Goal: Task Accomplishment & Management: Manage account settings

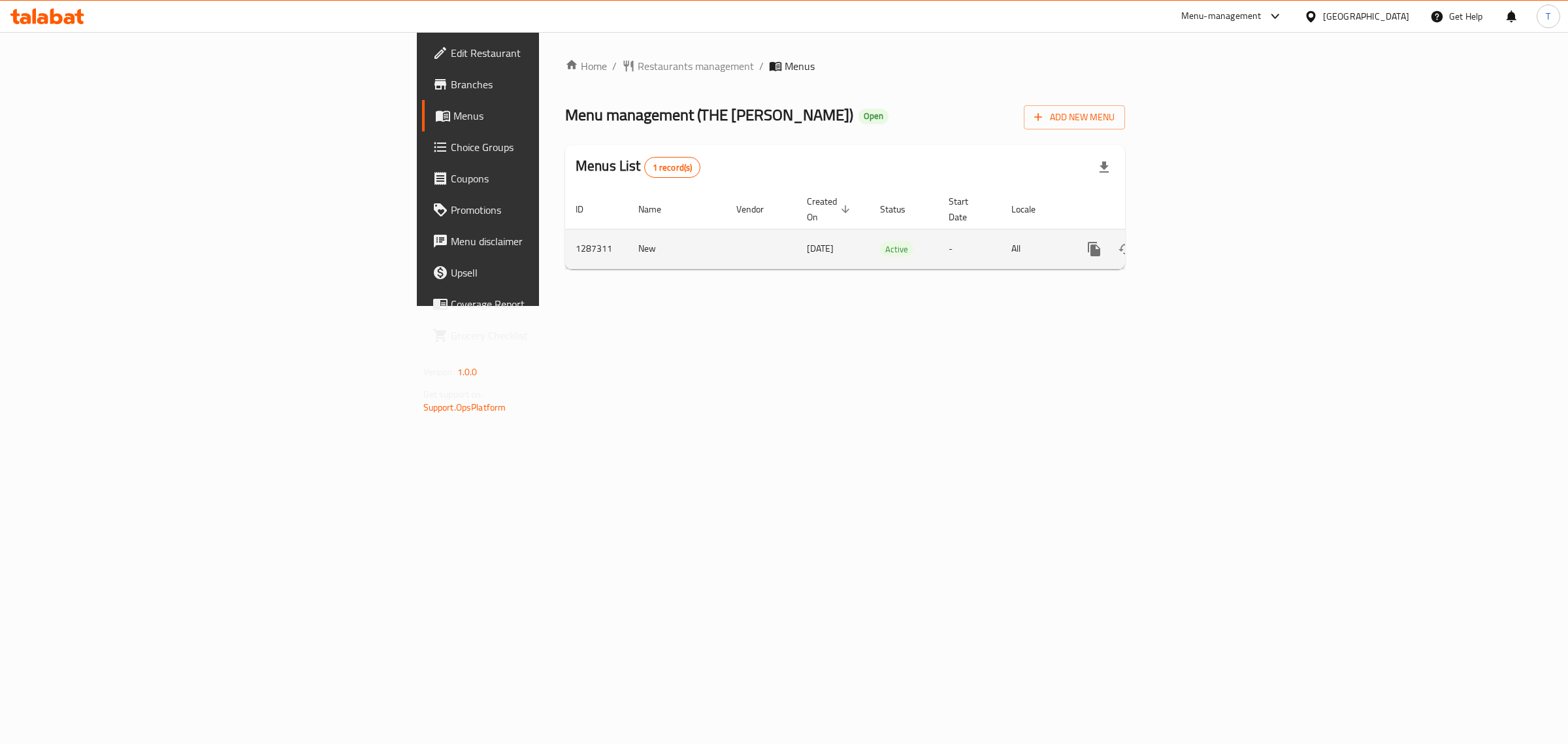
click at [1196, 241] on icon "enhanced table" at bounding box center [1188, 249] width 15 height 15
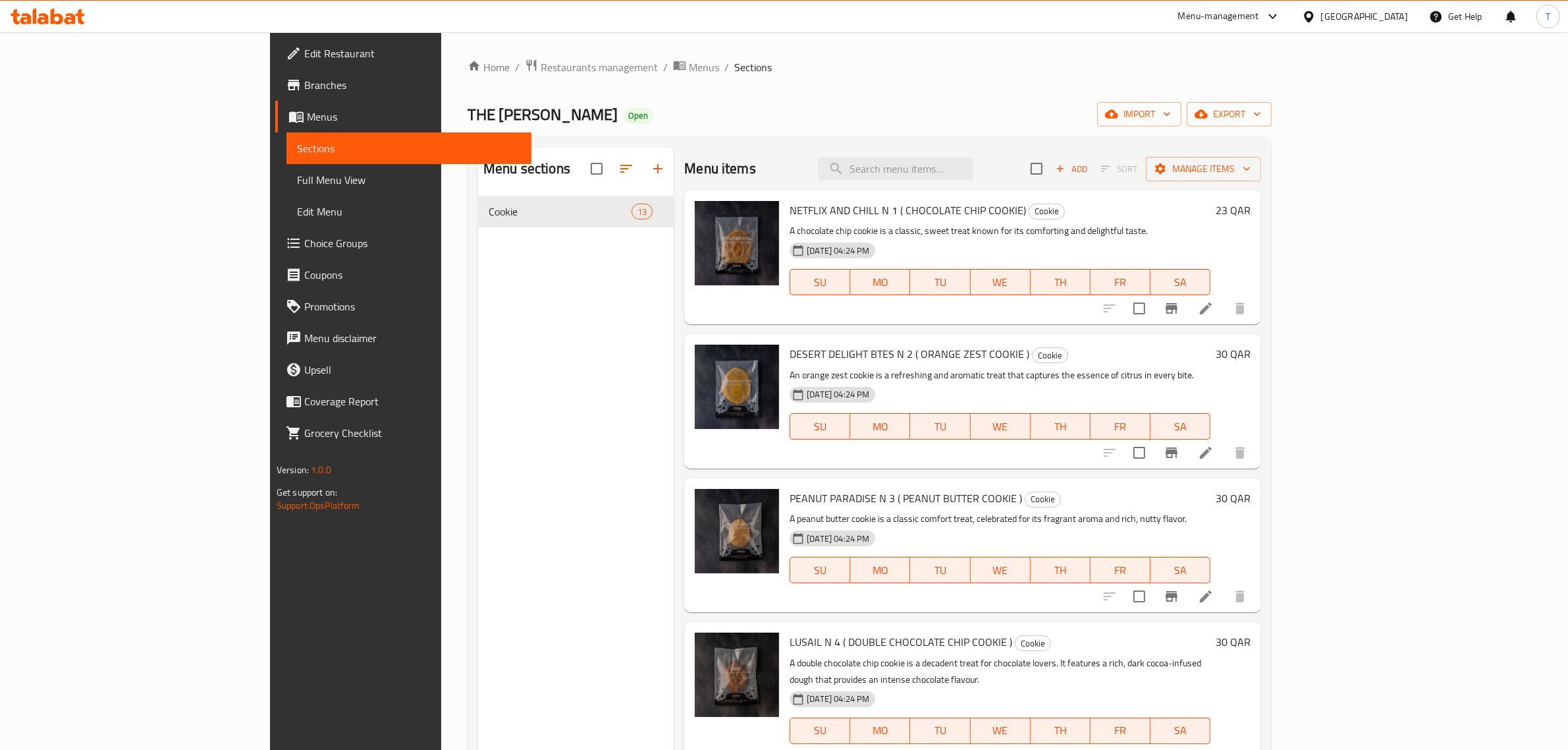
click at [1250, 350] on h6 "30 QAR" at bounding box center [1233, 354] width 35 height 18
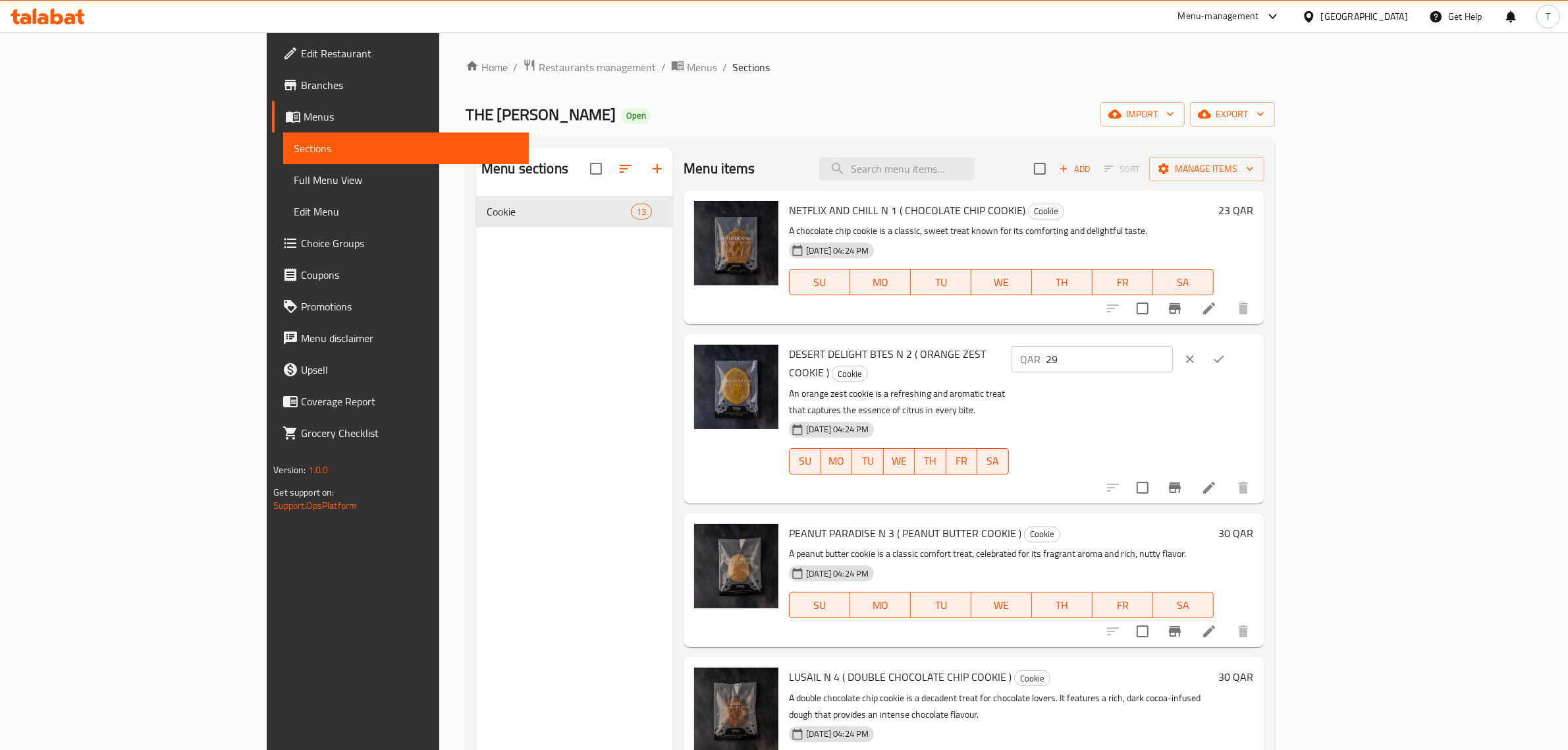
click at [1173, 366] on input "29" at bounding box center [1110, 358] width 126 height 26
click at [1173, 366] on input "28" at bounding box center [1110, 358] width 126 height 26
click at [1173, 366] on input "27" at bounding box center [1110, 358] width 126 height 26
click at [1173, 366] on input "26" at bounding box center [1110, 358] width 126 height 26
click at [1173, 366] on input "25" at bounding box center [1110, 358] width 126 height 26
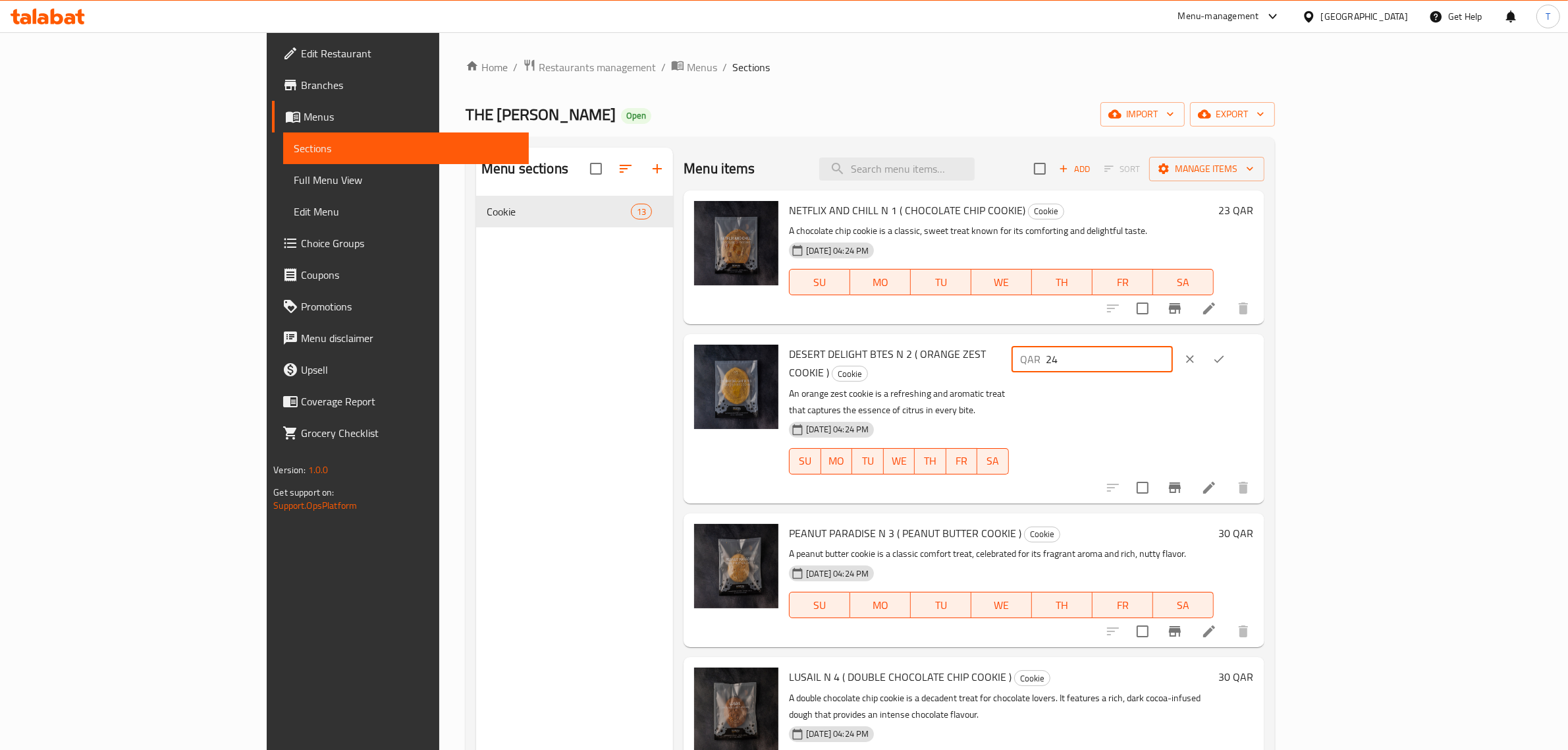
click at [1173, 366] on input "24" at bounding box center [1110, 358] width 126 height 26
type input "23"
click at [1173, 366] on input "23" at bounding box center [1110, 358] width 126 height 26
click at [1226, 353] on icon "ok" at bounding box center [1219, 359] width 13 height 13
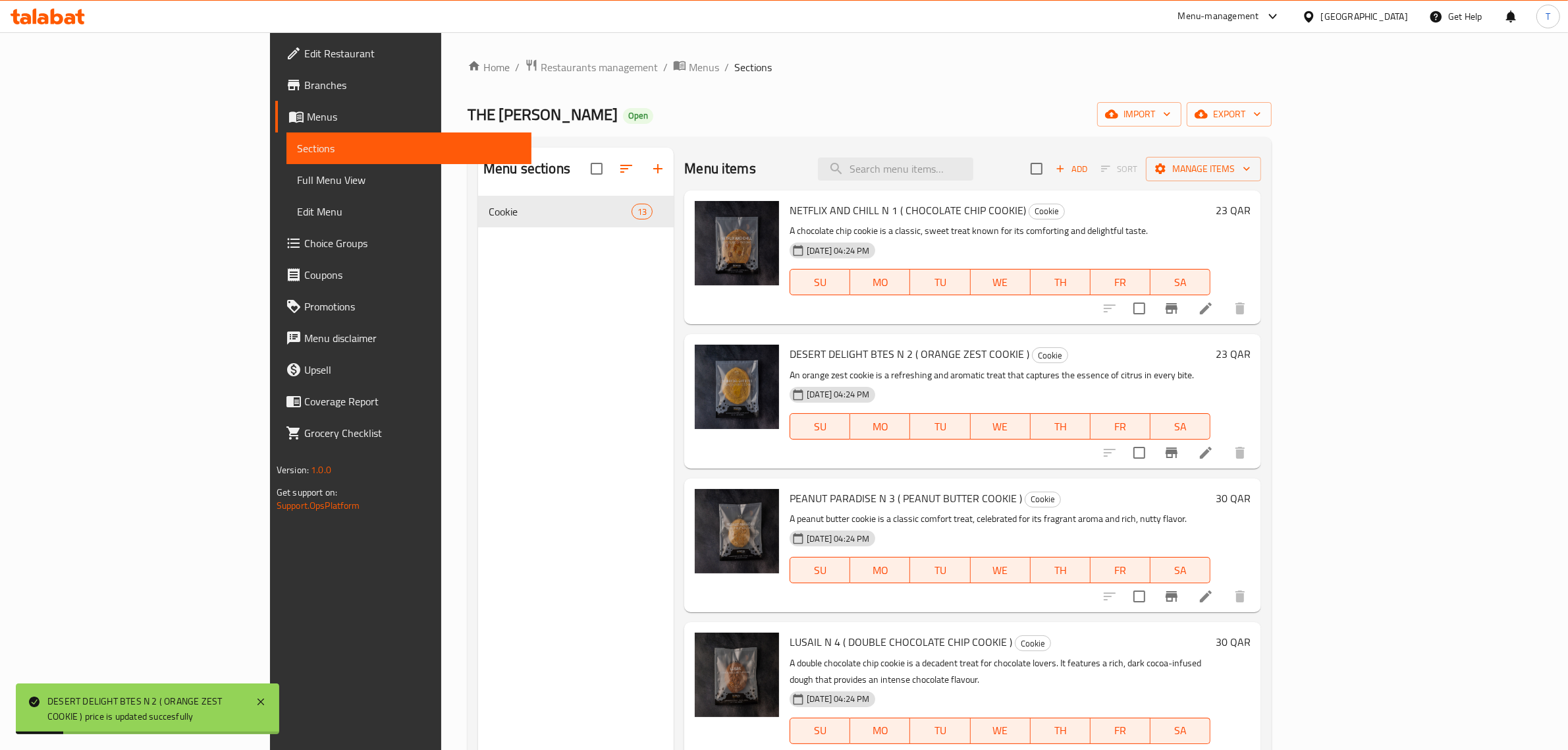
click at [1250, 496] on h6 "30 QAR" at bounding box center [1233, 498] width 35 height 18
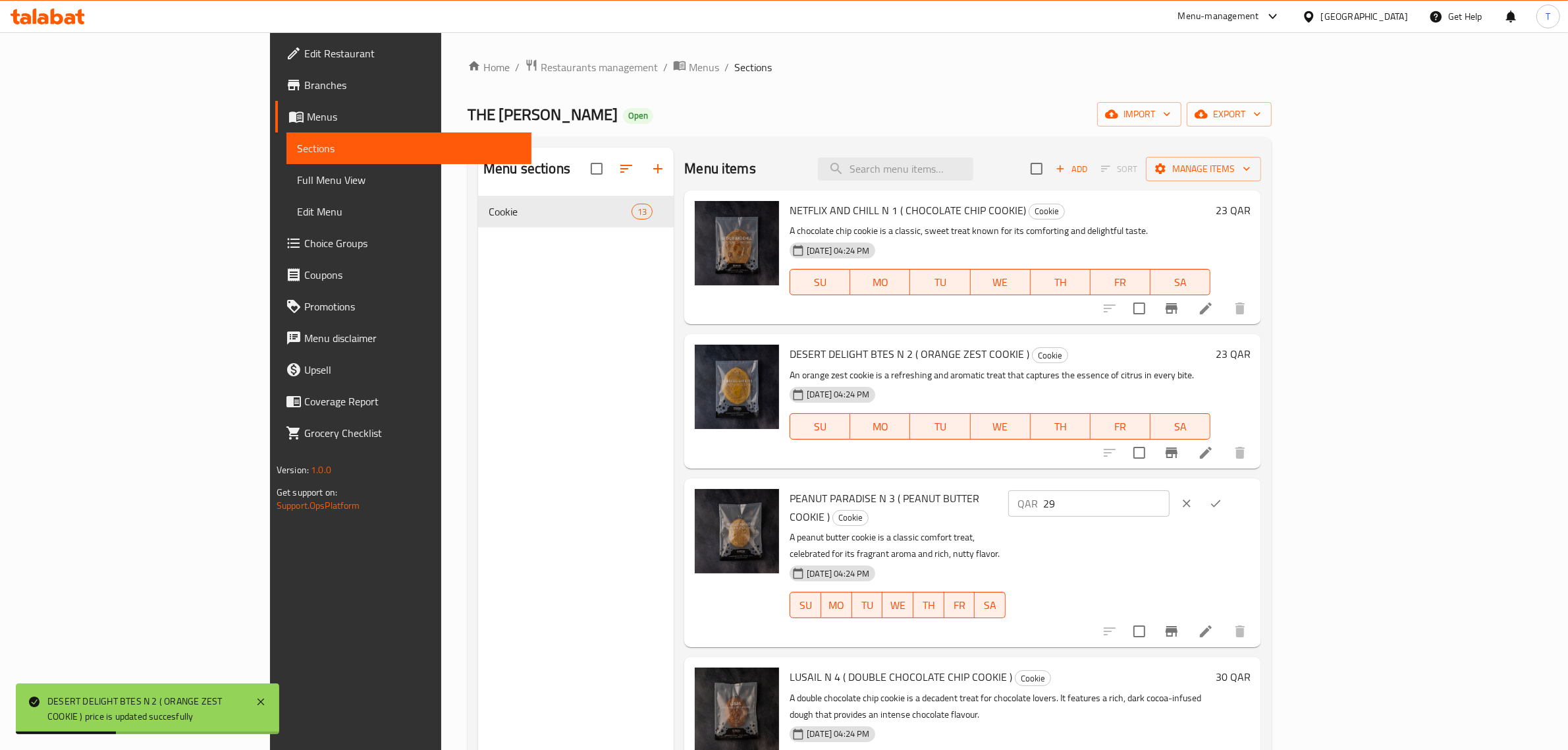
click at [1170, 509] on input "29" at bounding box center [1106, 503] width 126 height 26
click at [1170, 509] on input "28" at bounding box center [1106, 503] width 126 height 26
click at [1170, 509] on input "27" at bounding box center [1106, 503] width 126 height 26
click at [1170, 509] on input "26" at bounding box center [1106, 503] width 126 height 26
click at [1170, 509] on input "25" at bounding box center [1106, 503] width 126 height 26
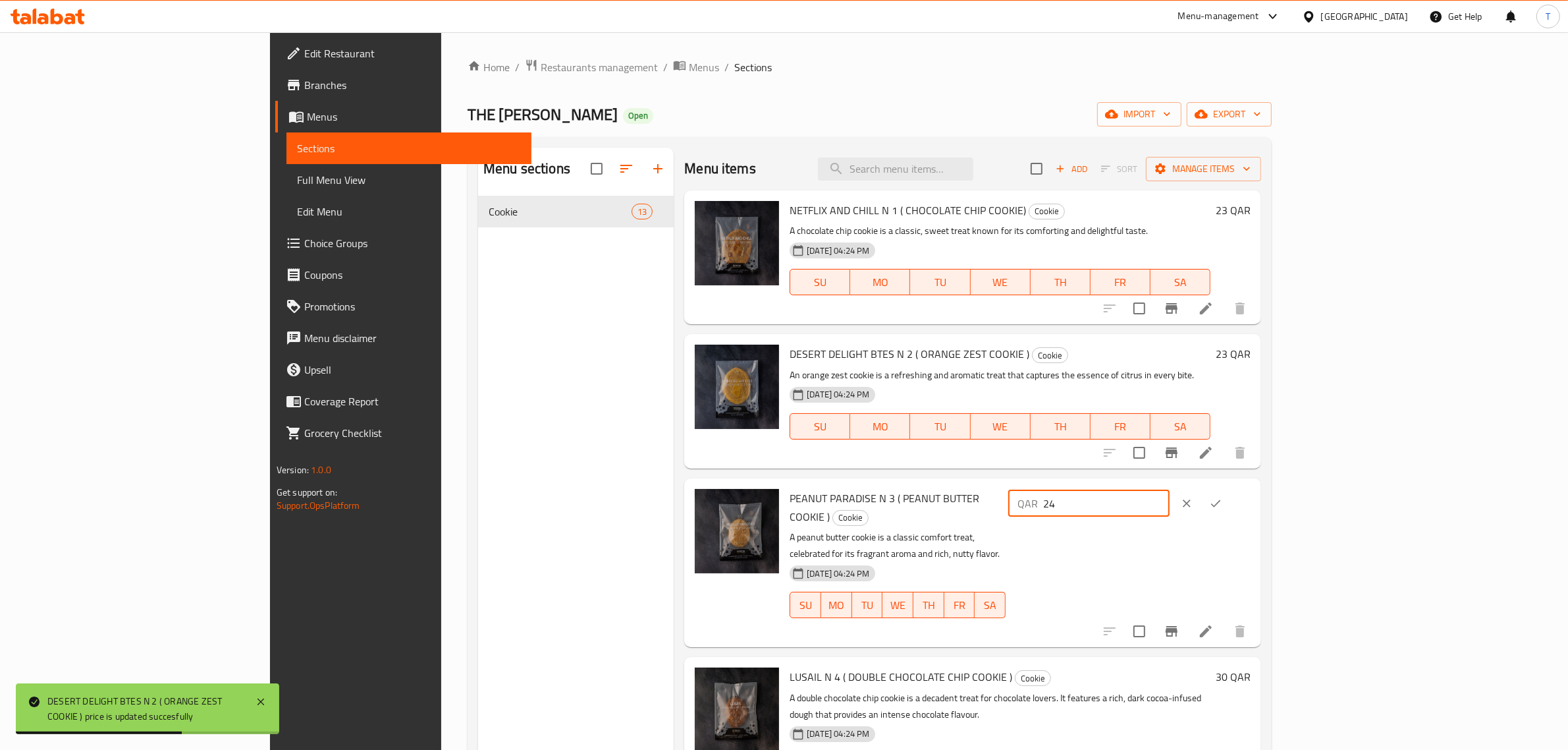
click at [1170, 506] on input "24" at bounding box center [1106, 503] width 126 height 26
type input "23"
click at [1170, 505] on input "23" at bounding box center [1106, 503] width 126 height 26
click at [1230, 495] on button "ok" at bounding box center [1215, 503] width 29 height 29
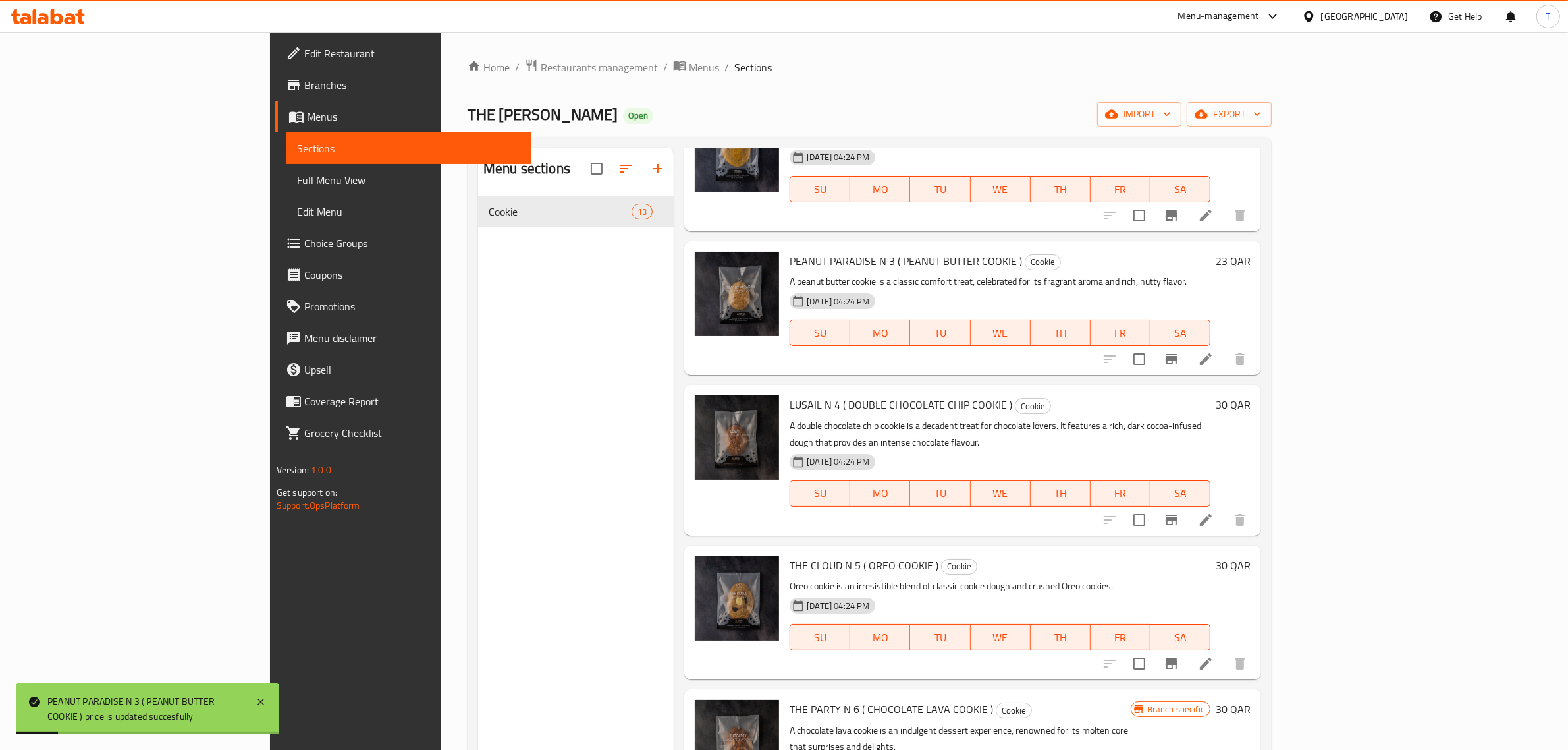
scroll to position [247, 0]
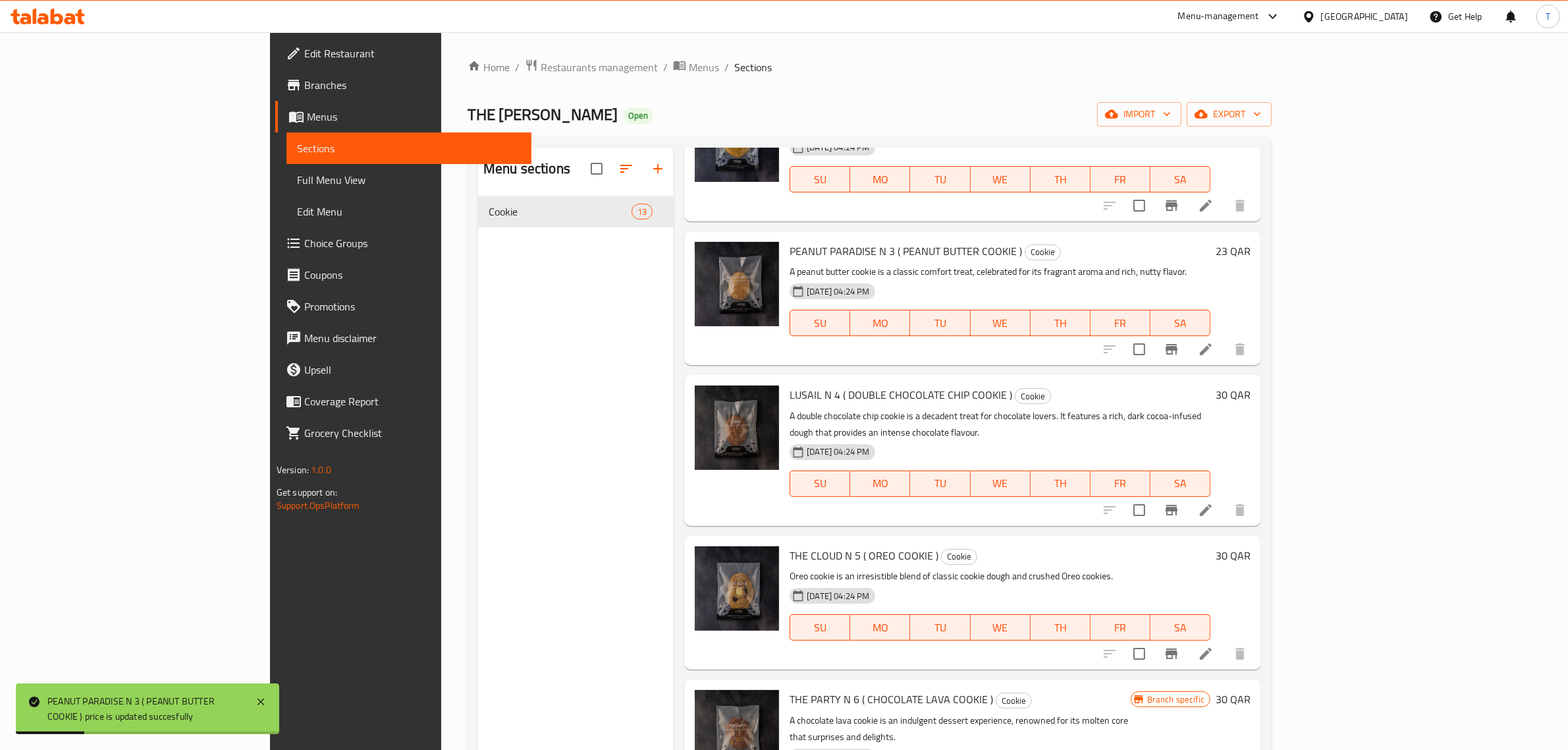
click at [1250, 402] on h6 "30 QAR" at bounding box center [1233, 394] width 35 height 18
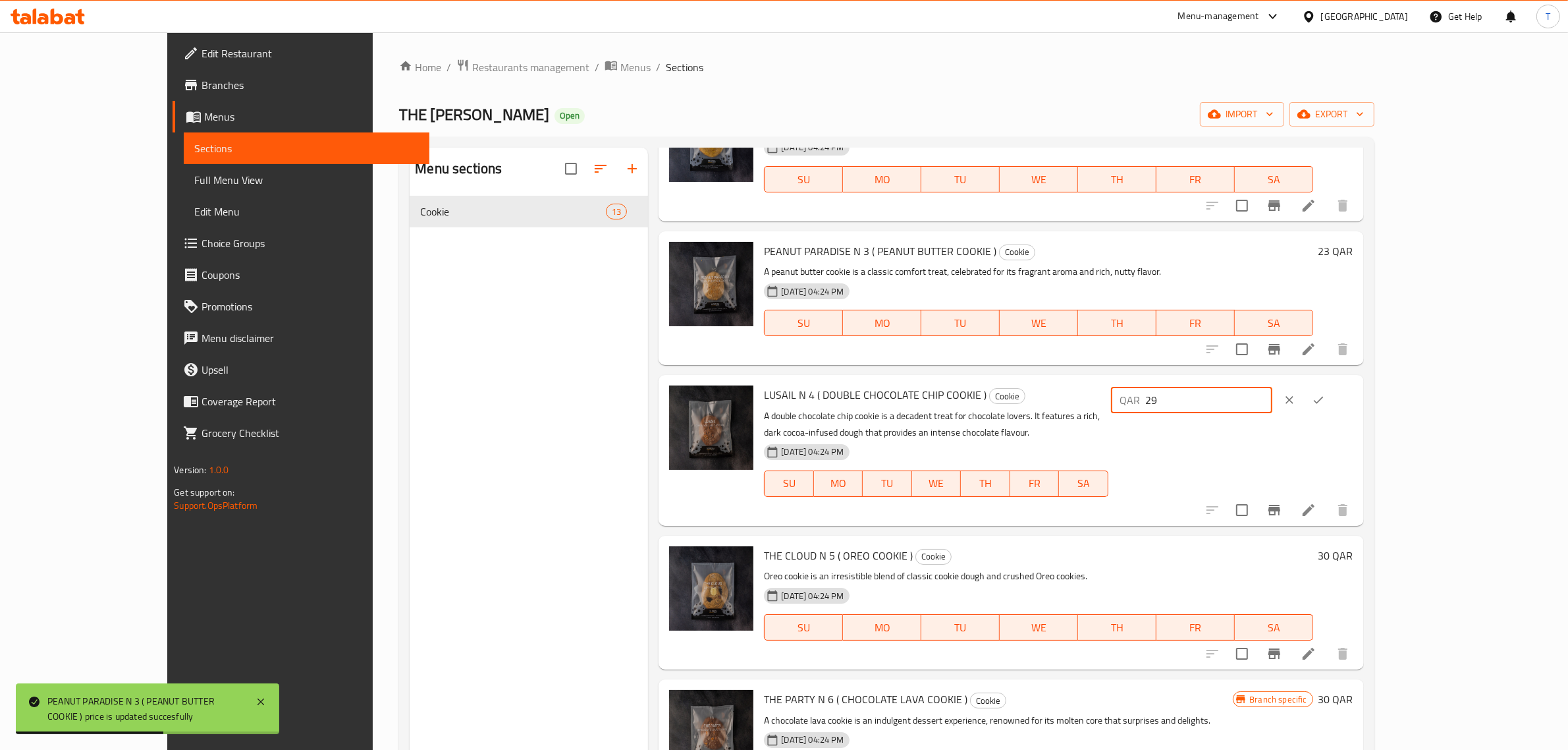
click at [1272, 404] on input "29" at bounding box center [1209, 399] width 126 height 26
click at [1272, 404] on input "28" at bounding box center [1209, 399] width 126 height 26
click at [1272, 404] on input "27" at bounding box center [1209, 399] width 126 height 26
click at [1272, 404] on input "26" at bounding box center [1209, 399] width 126 height 26
click at [1272, 404] on input "25" at bounding box center [1209, 399] width 126 height 26
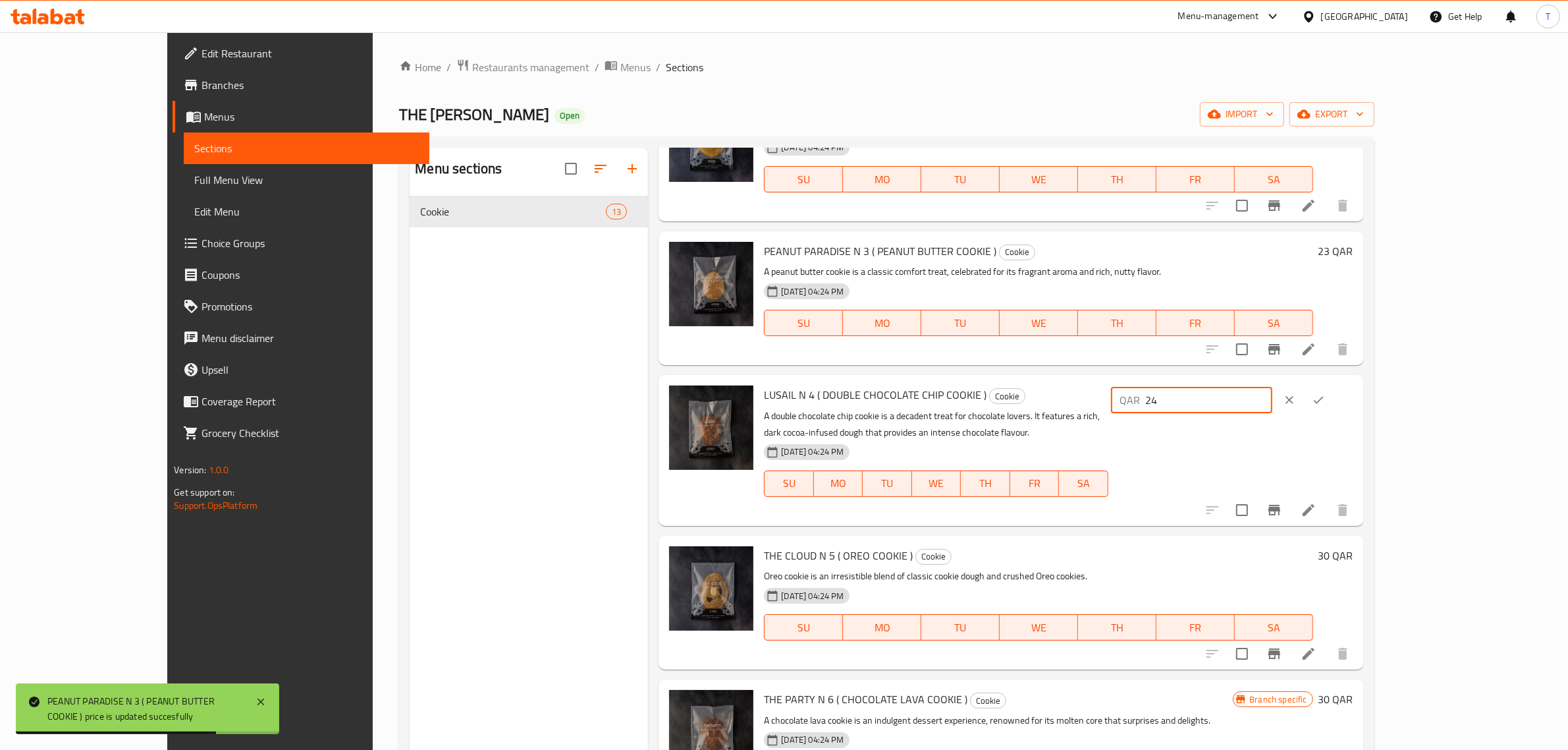
click at [1272, 404] on input "24" at bounding box center [1209, 399] width 126 height 26
type input "23"
click at [1272, 404] on input "23" at bounding box center [1209, 399] width 126 height 26
click at [1333, 400] on button "ok" at bounding box center [1318, 399] width 29 height 29
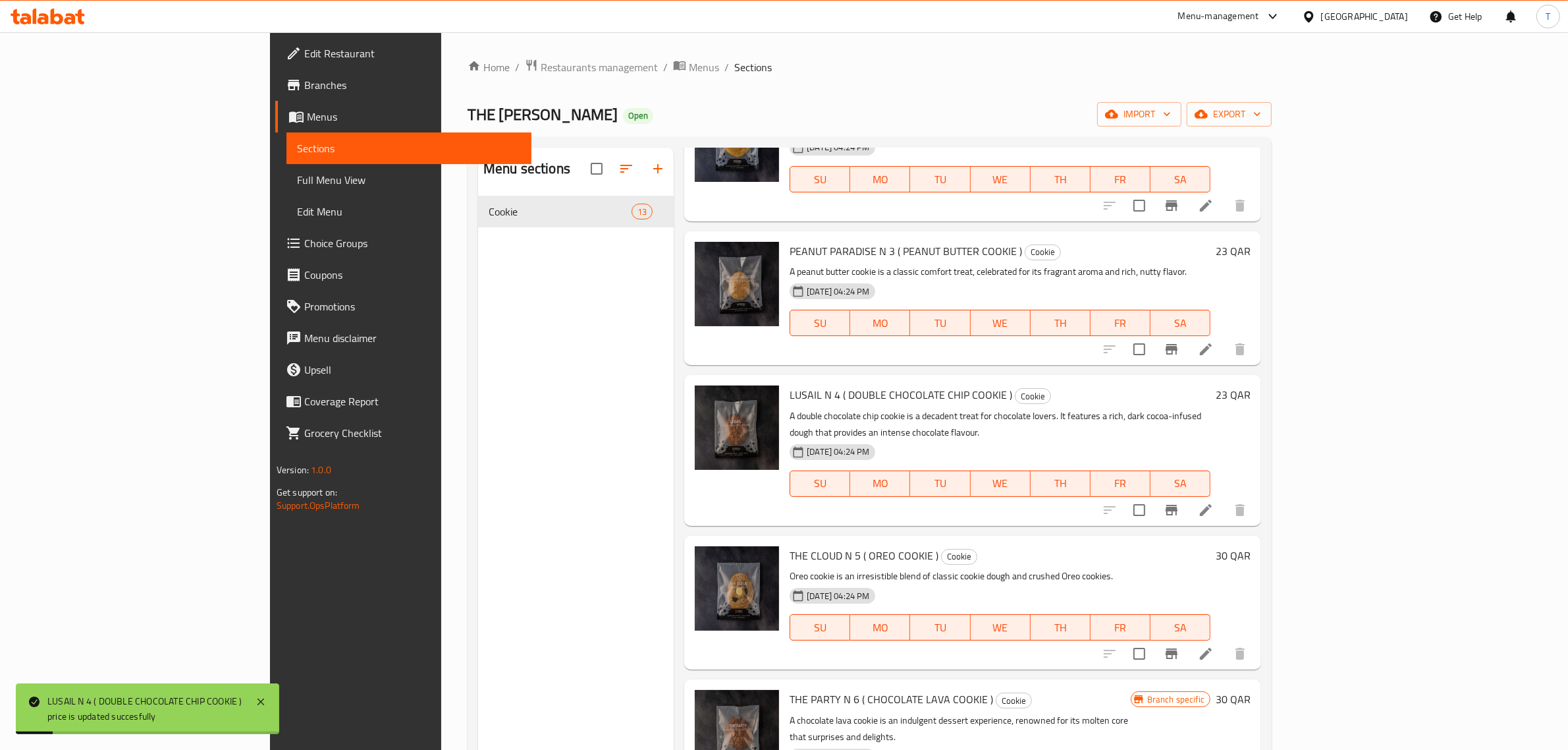
click at [1250, 546] on h6 "30 QAR" at bounding box center [1233, 555] width 35 height 18
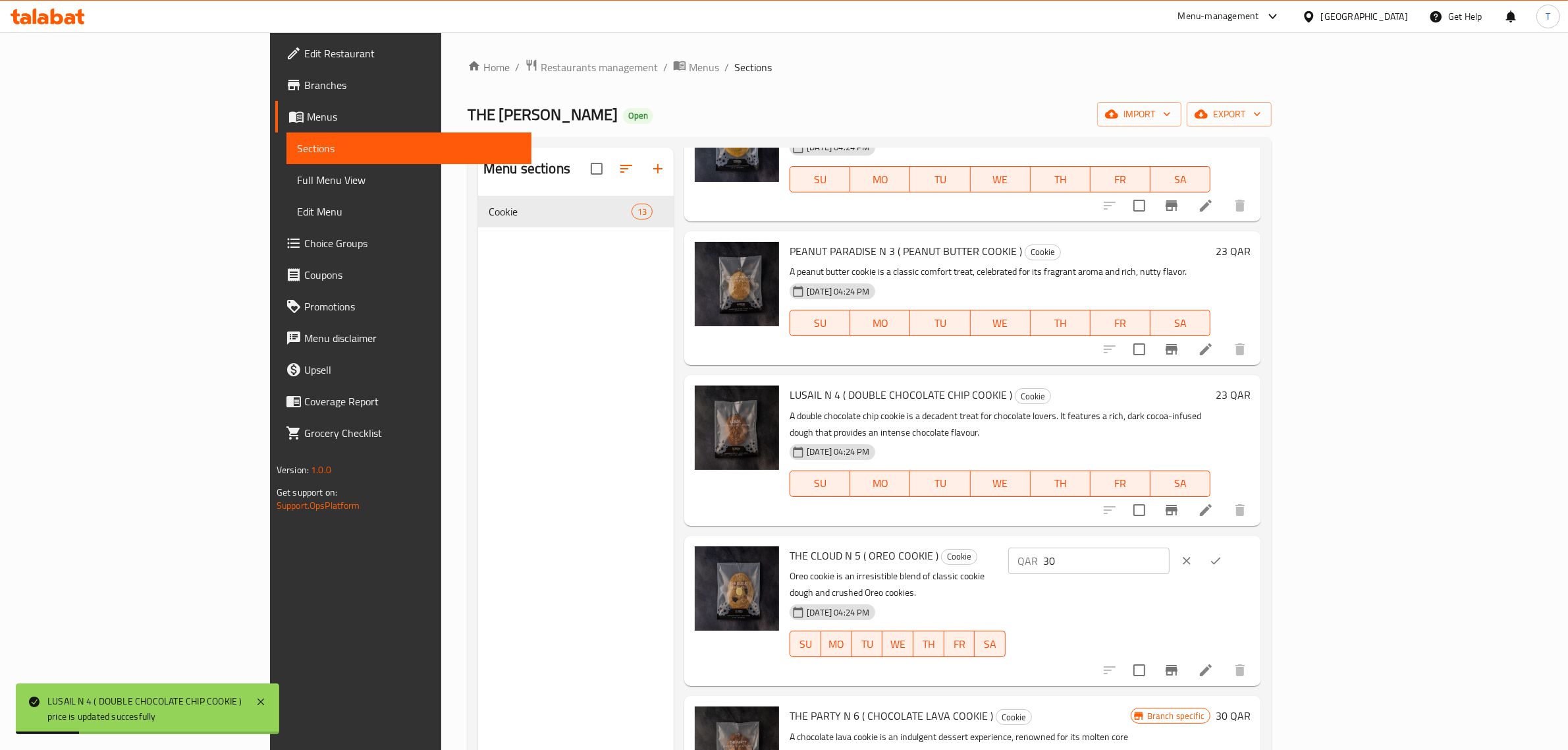
scroll to position [330, 0]
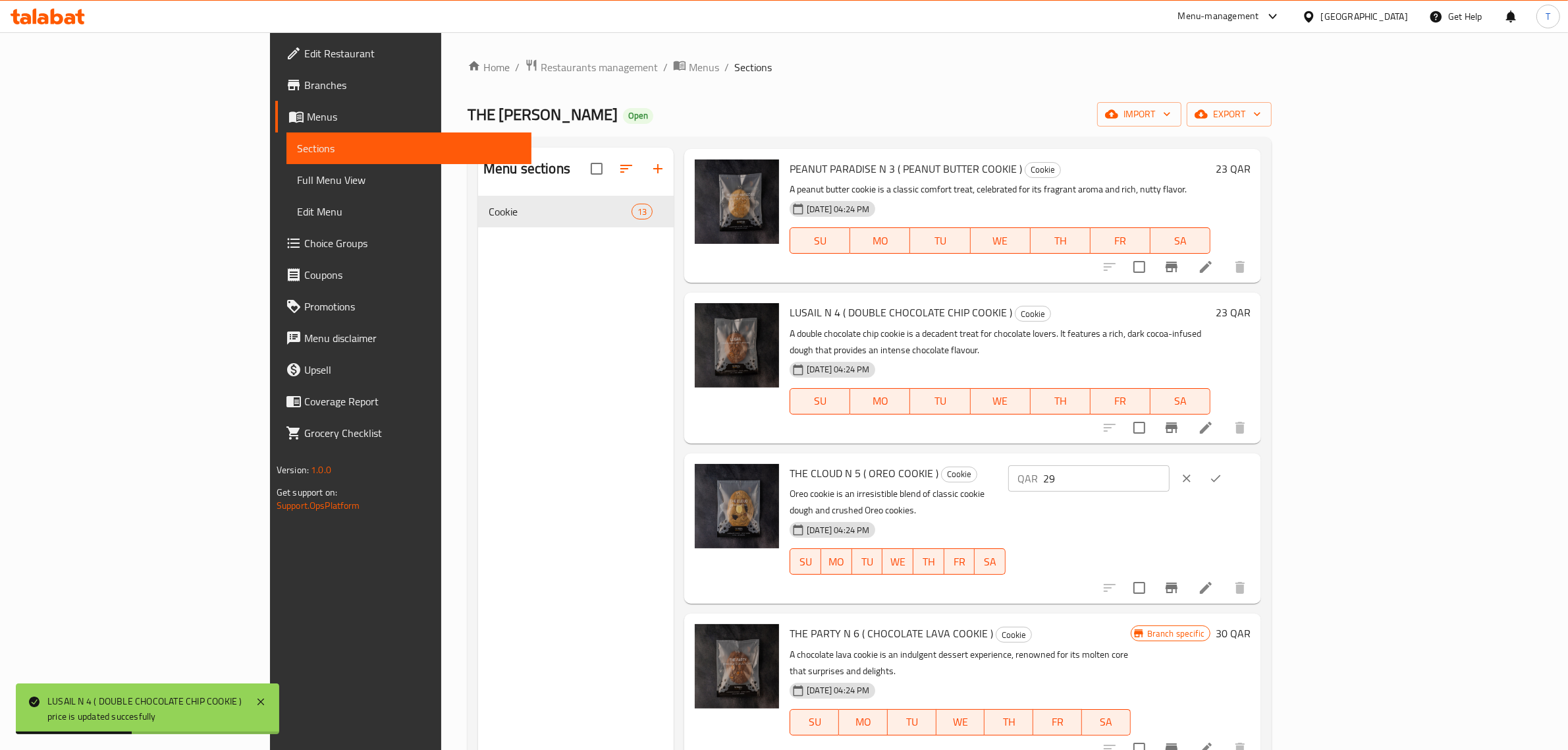
click at [1170, 465] on input "29" at bounding box center [1106, 478] width 126 height 26
click at [1170, 465] on input "28" at bounding box center [1106, 478] width 126 height 26
click at [1170, 465] on input "27" at bounding box center [1106, 478] width 126 height 26
click at [1170, 465] on input "26" at bounding box center [1106, 478] width 126 height 26
click at [1170, 465] on input "25" at bounding box center [1106, 478] width 126 height 26
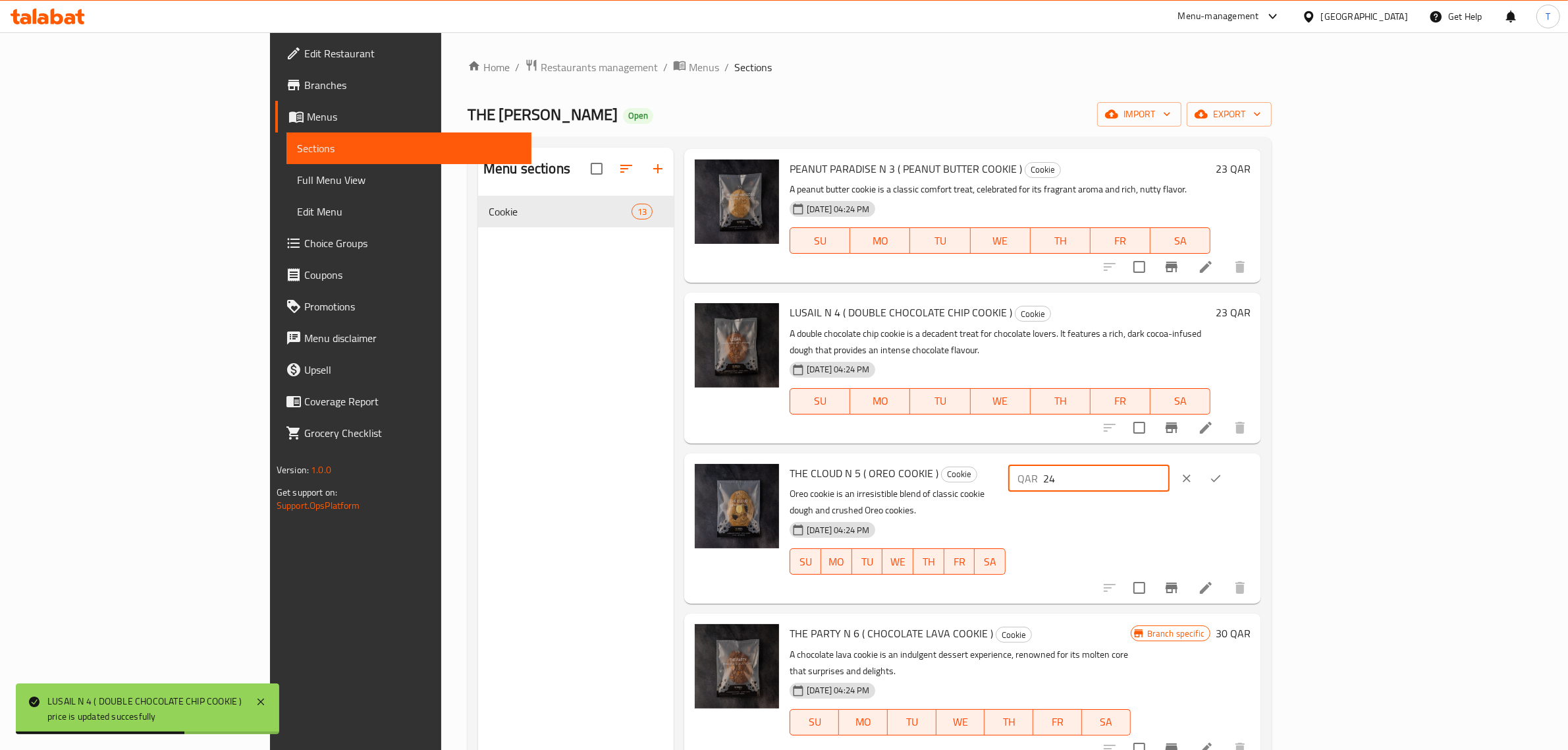
click at [1170, 465] on input "24" at bounding box center [1106, 478] width 126 height 26
type input "23"
click at [1170, 465] on input "23" at bounding box center [1106, 478] width 126 height 26
click at [1222, 472] on icon "ok" at bounding box center [1215, 478] width 13 height 13
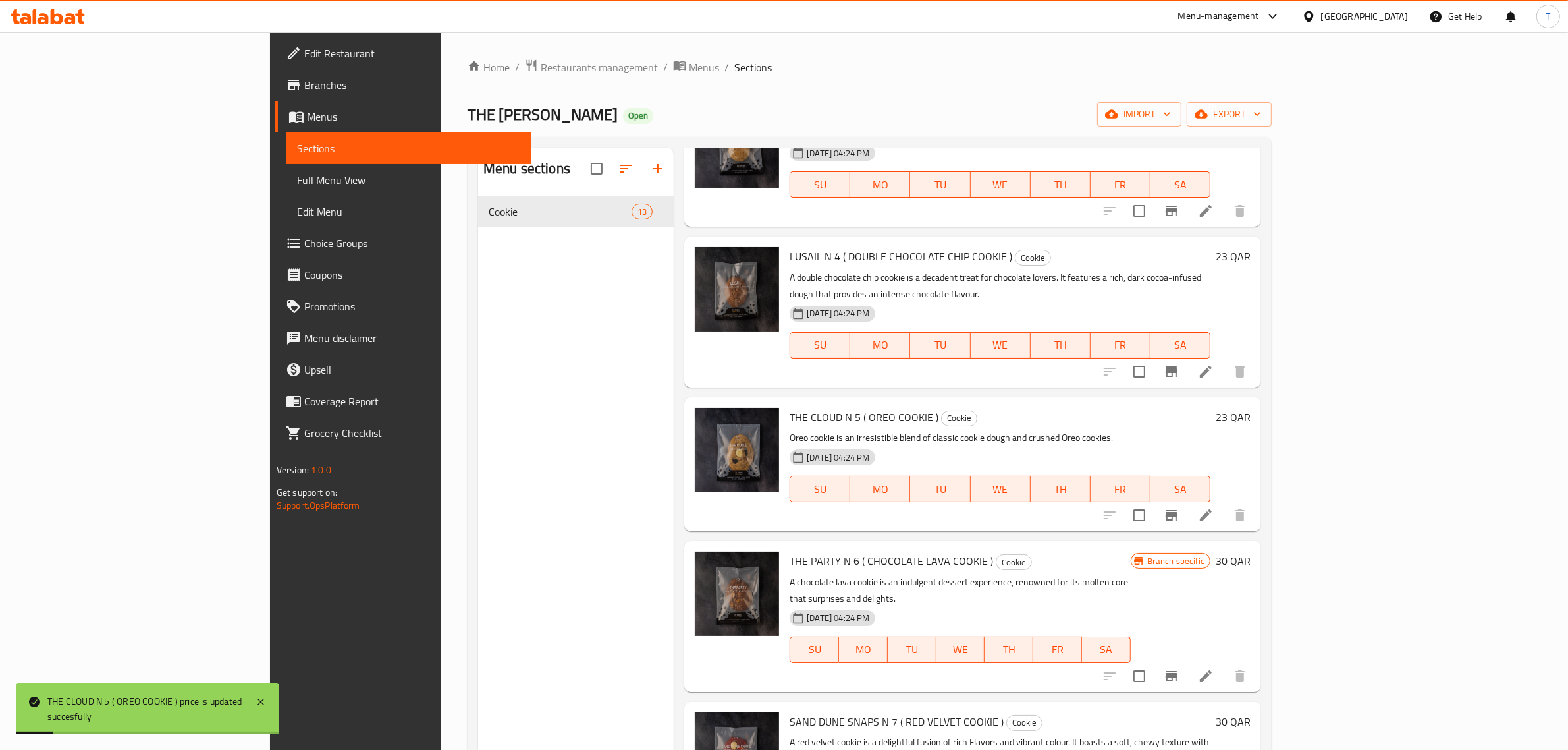
scroll to position [412, 0]
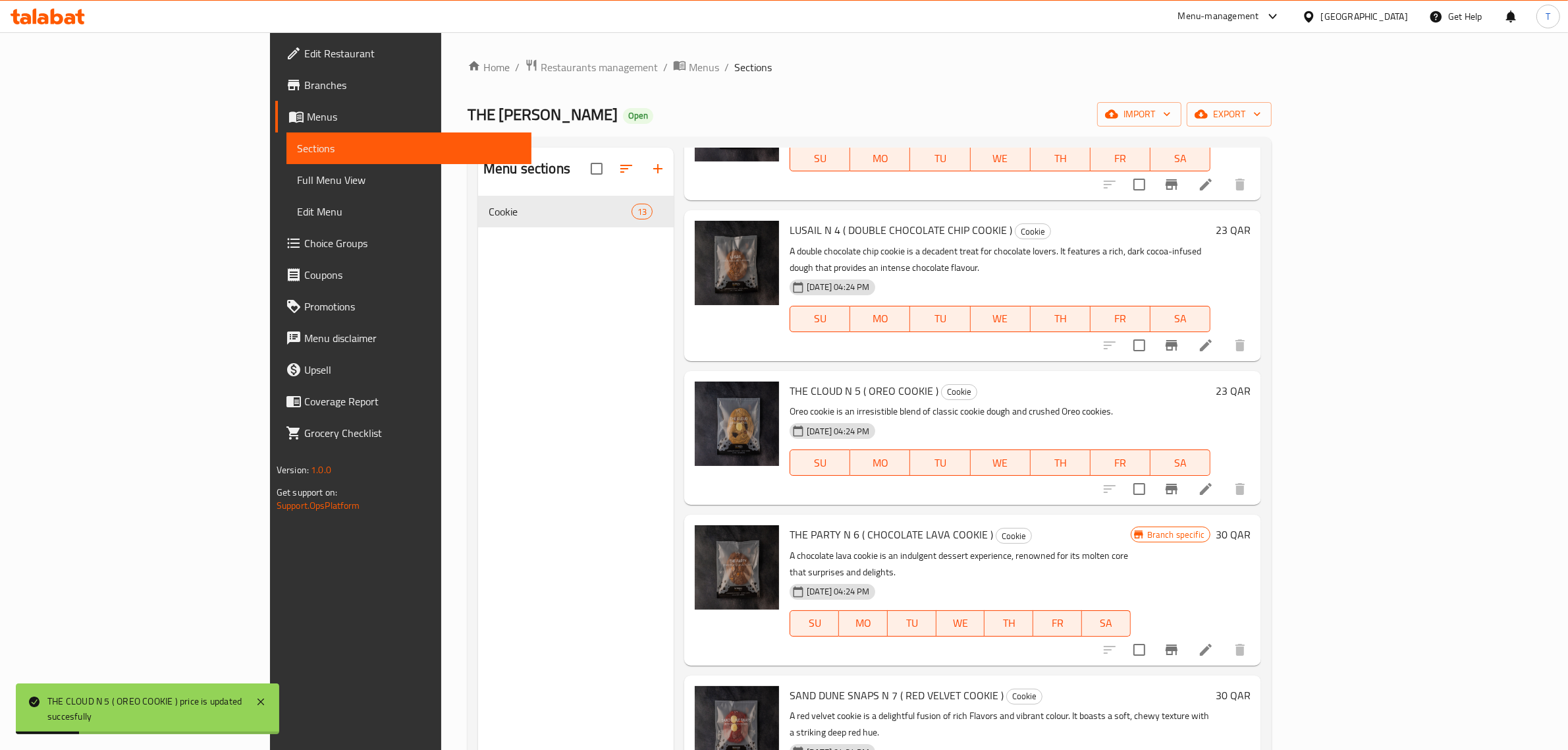
click at [1250, 525] on h6 "30 QAR" at bounding box center [1233, 534] width 35 height 18
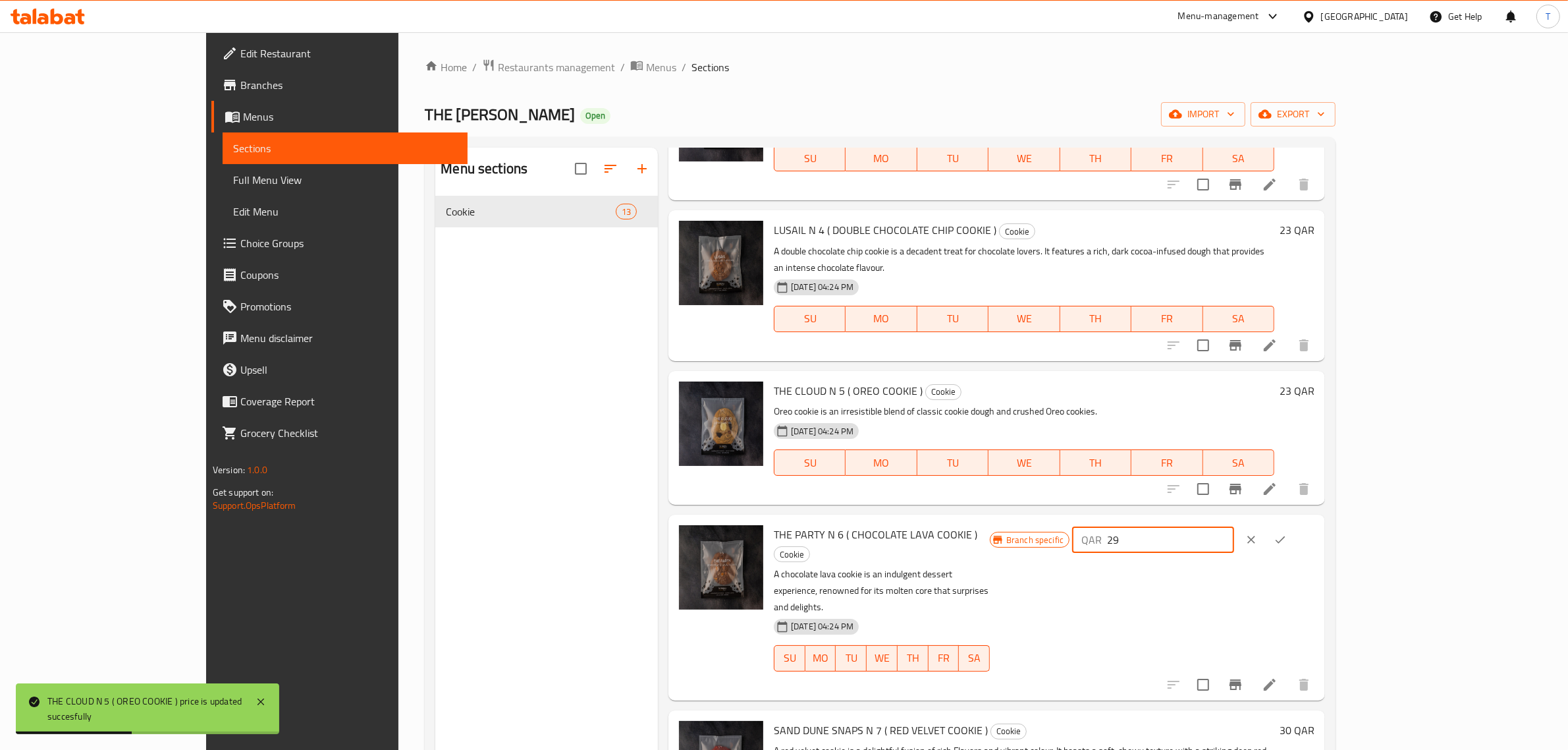
click at [1234, 529] on input "29" at bounding box center [1170, 539] width 126 height 26
click at [1234, 529] on input "28" at bounding box center [1170, 539] width 126 height 26
click at [1234, 529] on input "27" at bounding box center [1170, 539] width 126 height 26
click at [1234, 529] on input "26" at bounding box center [1170, 539] width 126 height 26
click at [1234, 529] on input "25" at bounding box center [1170, 539] width 126 height 26
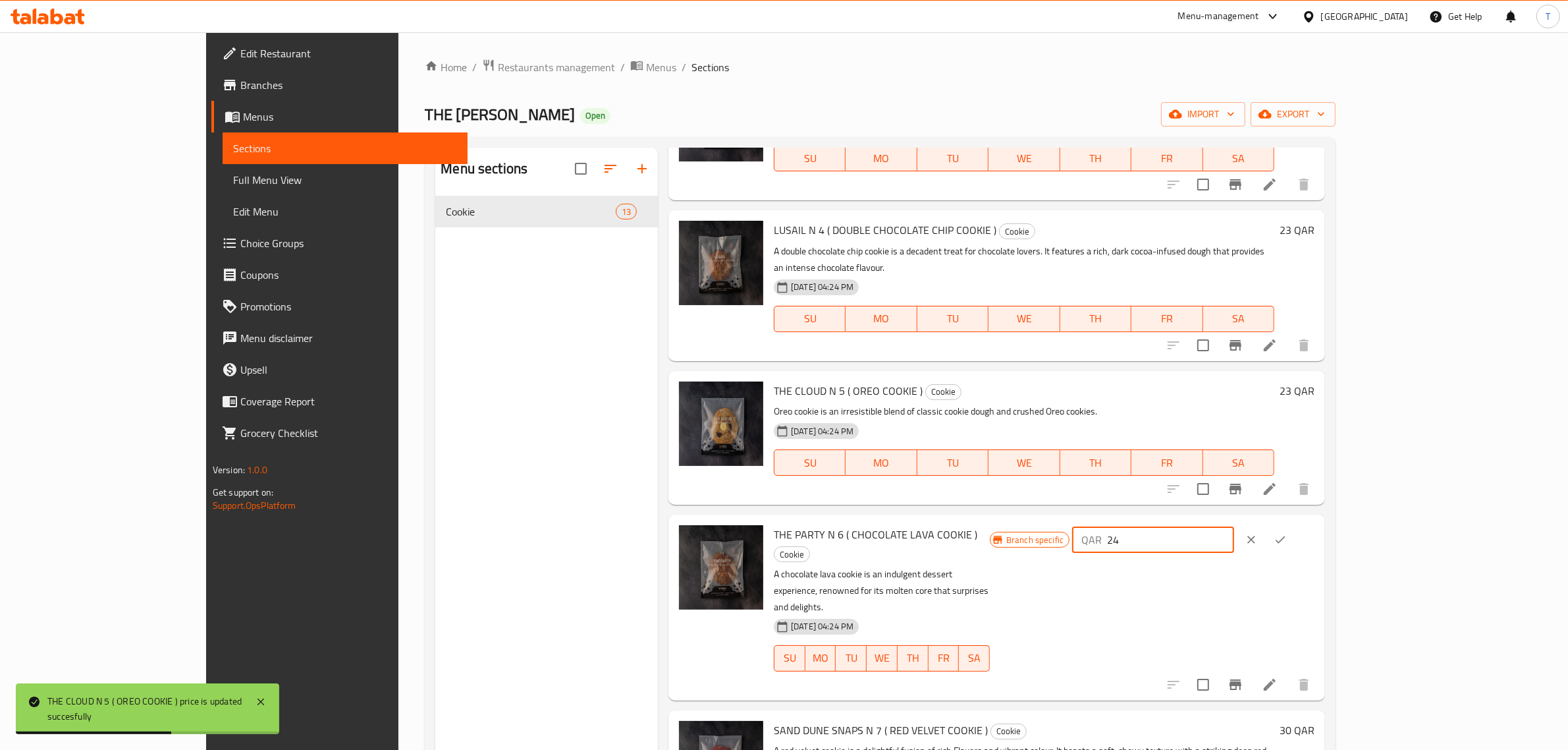
click at [1234, 529] on input "24" at bounding box center [1170, 539] width 126 height 26
type input "23"
click at [1234, 528] on input "23" at bounding box center [1170, 539] width 126 height 26
click at [1287, 533] on icon "ok" at bounding box center [1280, 539] width 13 height 13
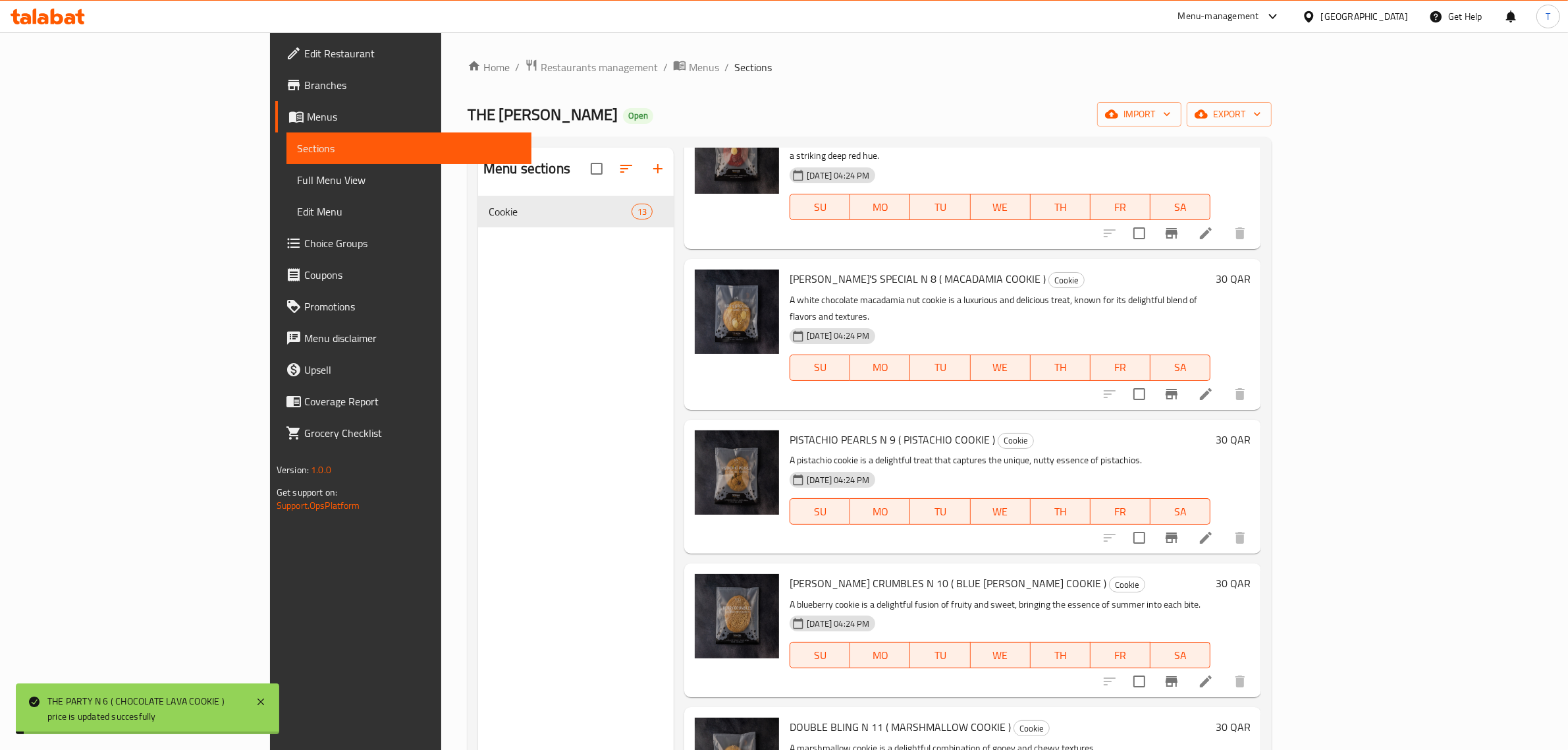
scroll to position [742, 0]
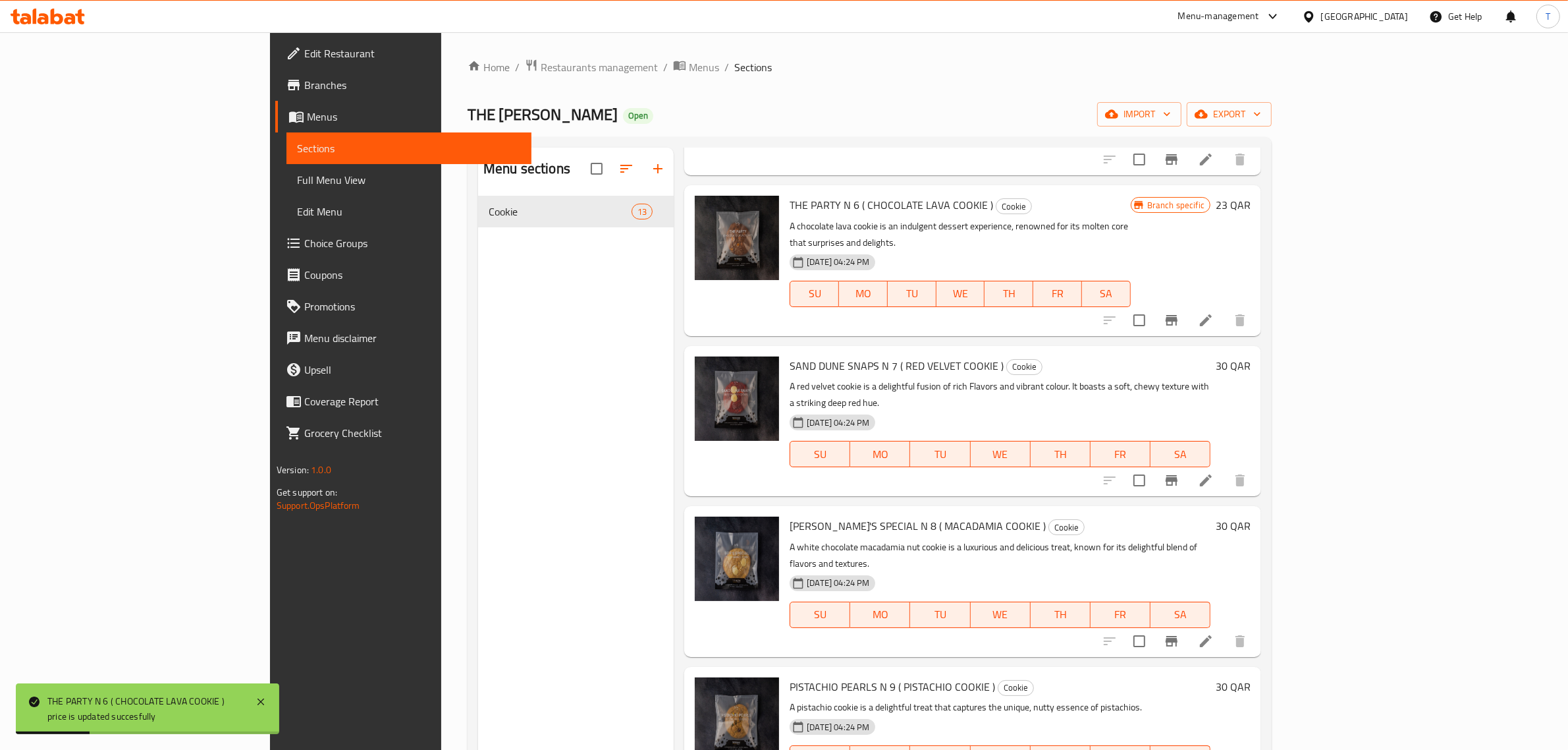
click at [1250, 356] on h6 "30 QAR" at bounding box center [1233, 366] width 35 height 18
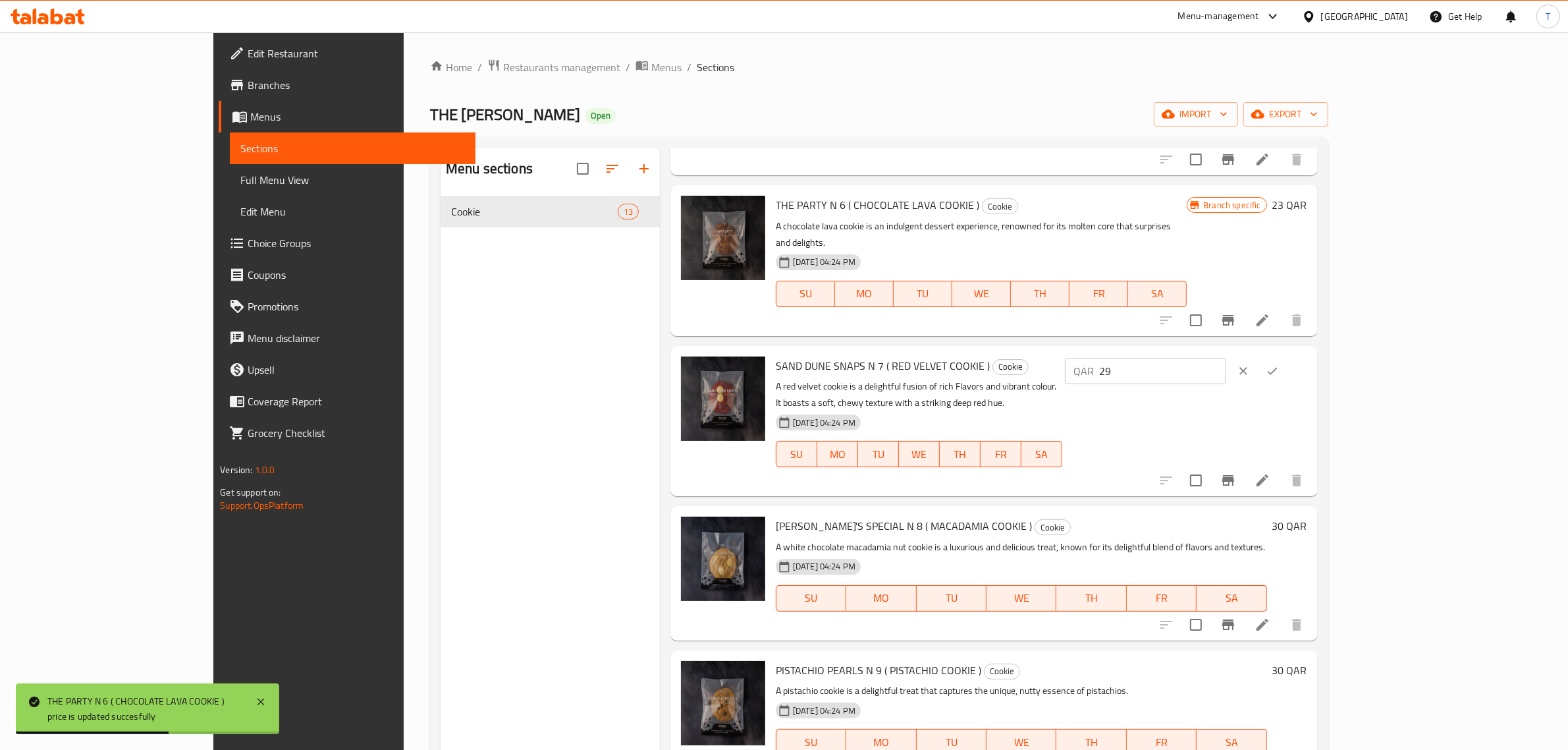
click at [1226, 358] on input "29" at bounding box center [1163, 370] width 126 height 26
click at [1226, 358] on input "28" at bounding box center [1163, 370] width 126 height 26
click at [1226, 358] on input "27" at bounding box center [1163, 370] width 126 height 26
click at [1226, 358] on input "26" at bounding box center [1163, 370] width 126 height 26
click at [1226, 358] on input "25" at bounding box center [1163, 370] width 126 height 26
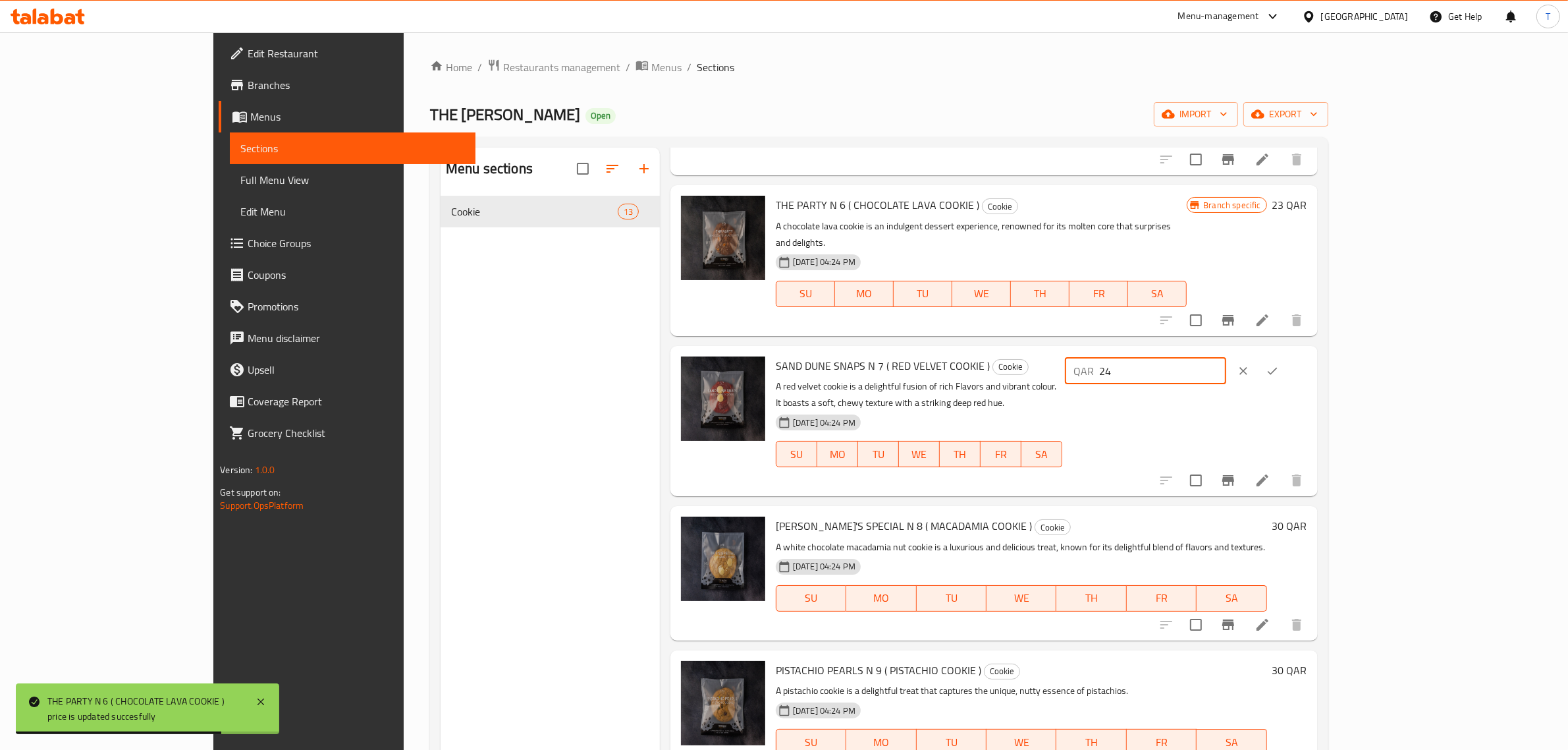
click at [1226, 358] on input "24" at bounding box center [1163, 370] width 126 height 26
type input "23"
click at [1226, 358] on input "23" at bounding box center [1163, 370] width 126 height 26
click at [1287, 356] on button "ok" at bounding box center [1272, 370] width 29 height 29
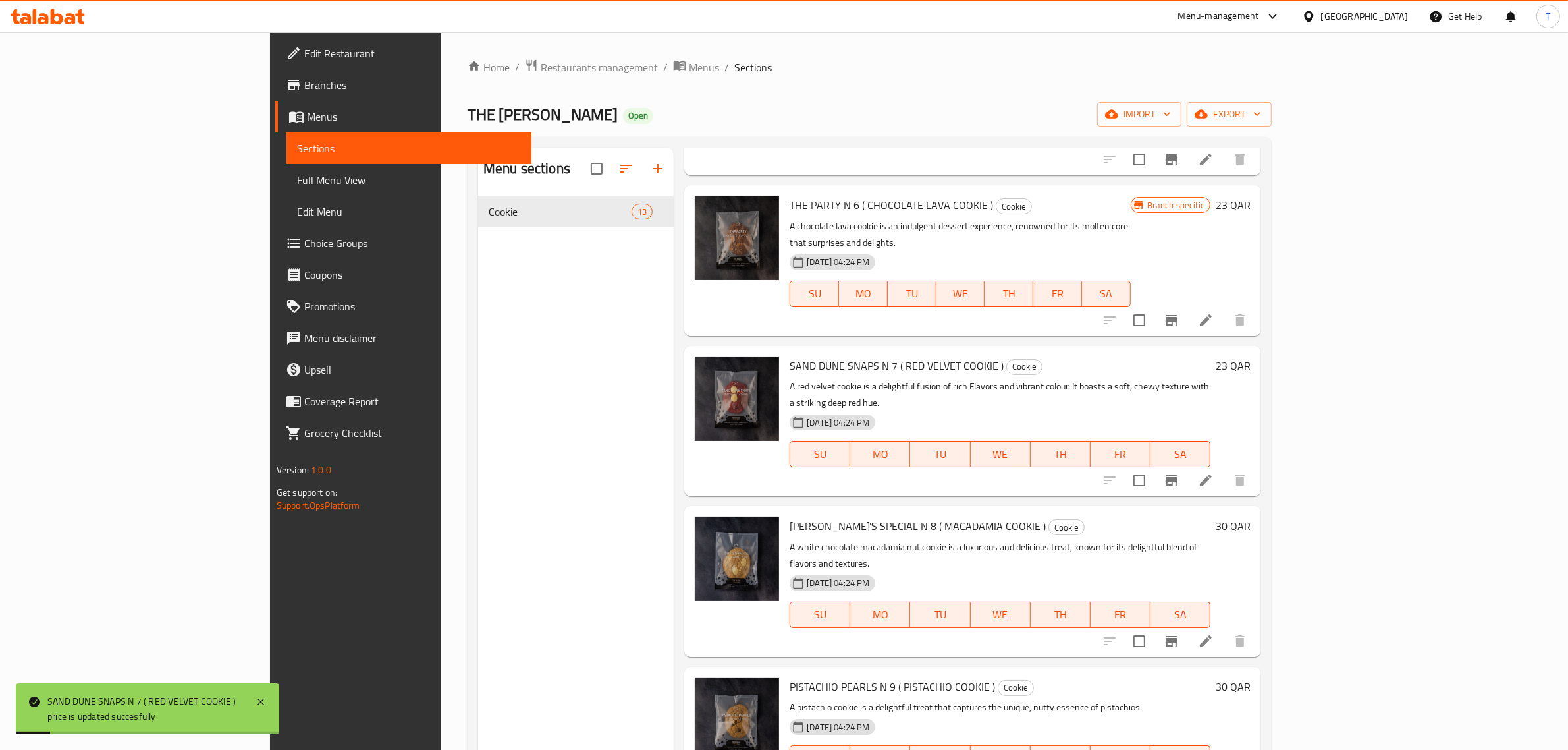
click at [1250, 517] on h6 "30 QAR" at bounding box center [1233, 526] width 35 height 18
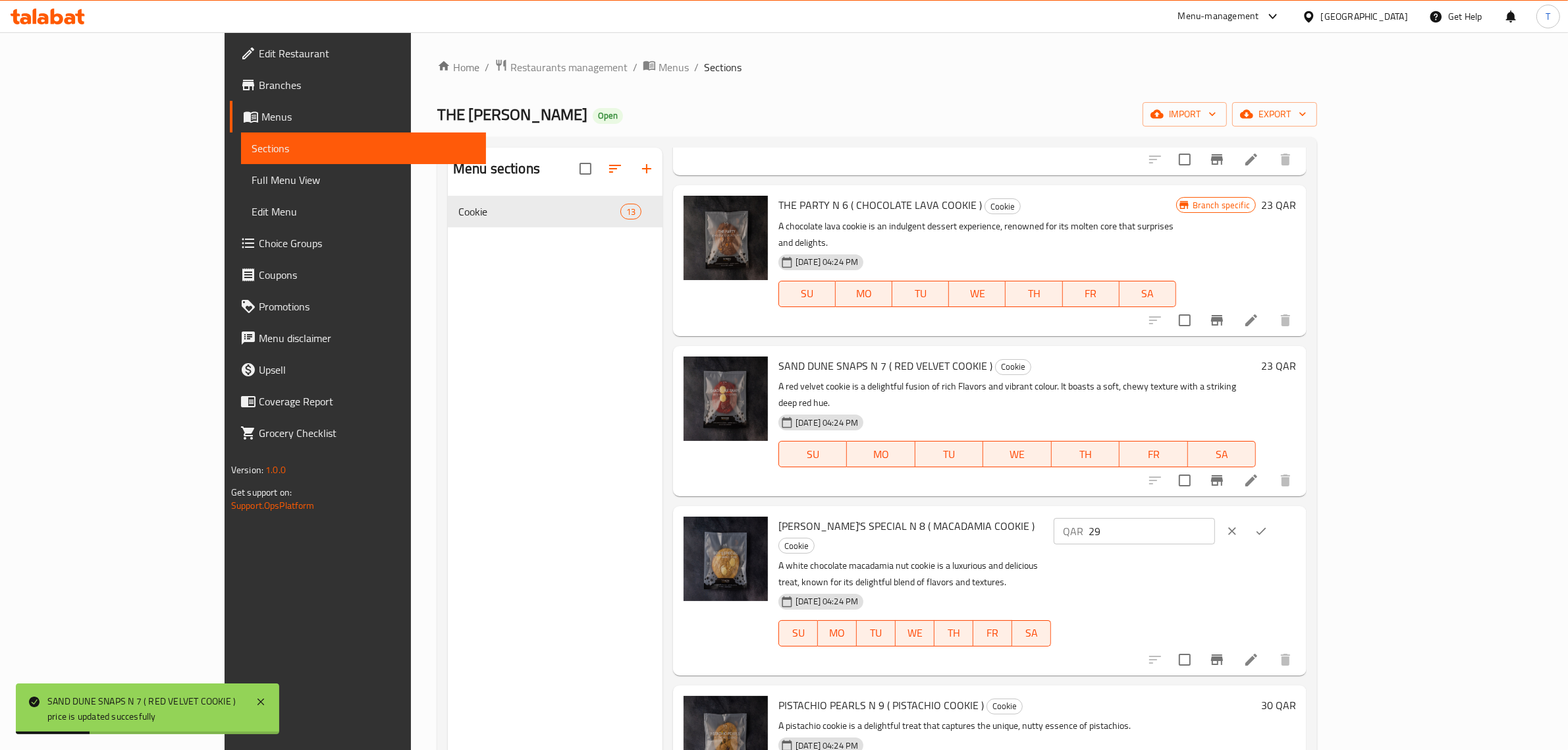
click at [1215, 518] on input "29" at bounding box center [1152, 531] width 126 height 26
click at [1215, 518] on input "28" at bounding box center [1152, 531] width 126 height 26
click at [1215, 518] on input "27" at bounding box center [1152, 531] width 126 height 26
click at [1215, 518] on input "26" at bounding box center [1152, 531] width 126 height 26
click at [1215, 518] on input "25" at bounding box center [1152, 531] width 126 height 26
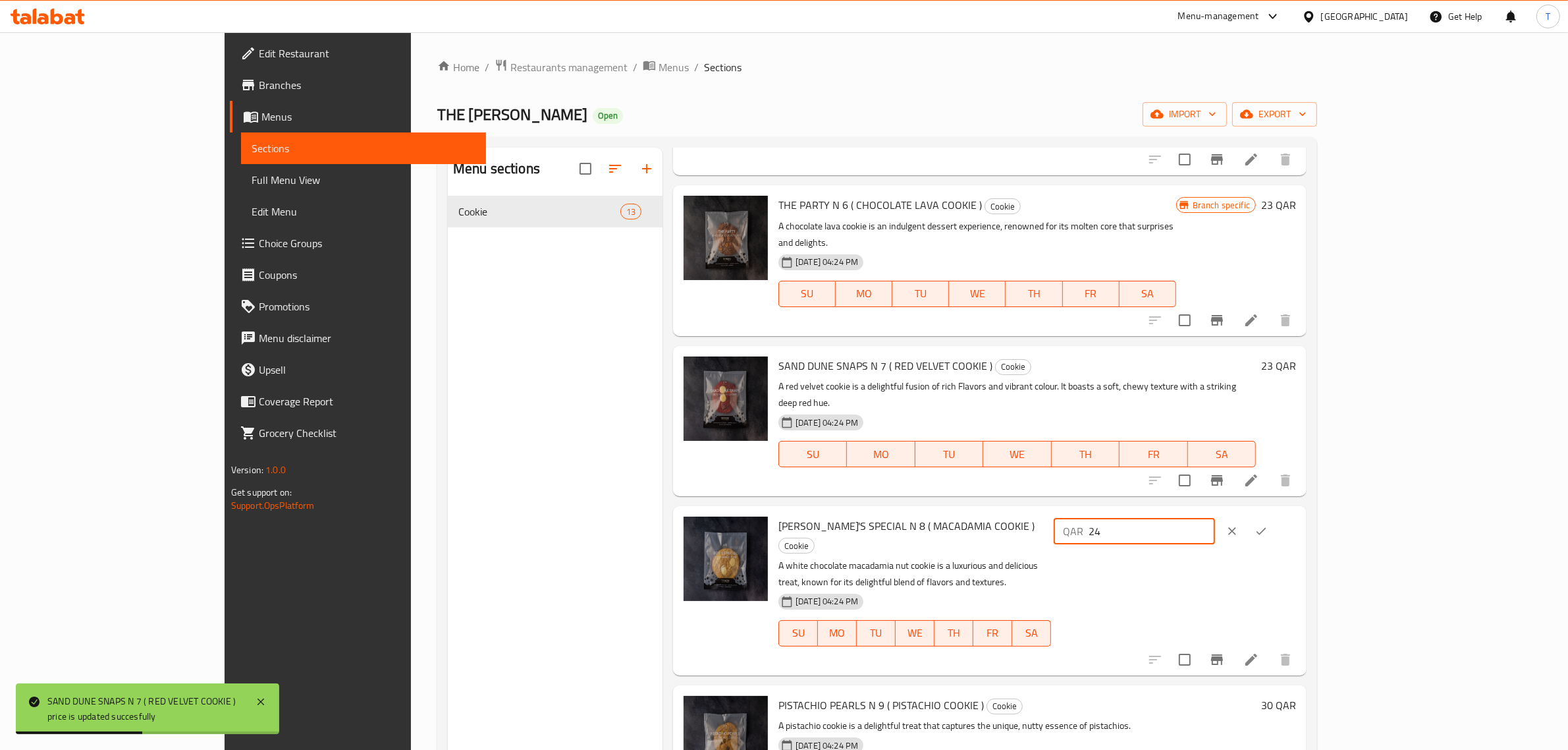
click at [1215, 518] on input "24" at bounding box center [1152, 531] width 126 height 26
type input "23"
click at [1215, 518] on input "23" at bounding box center [1152, 531] width 126 height 26
click at [1276, 517] on button "ok" at bounding box center [1261, 531] width 29 height 29
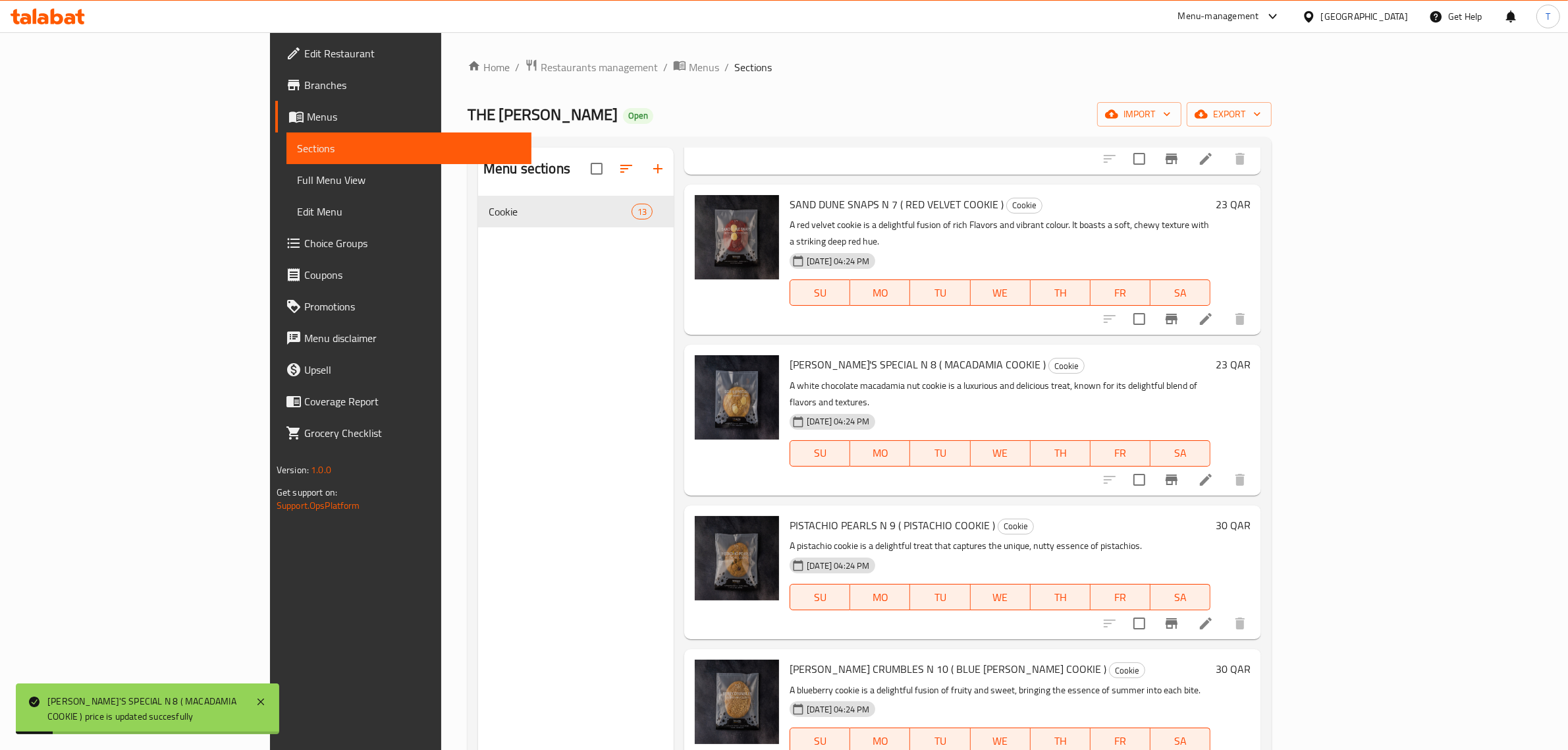
scroll to position [906, 0]
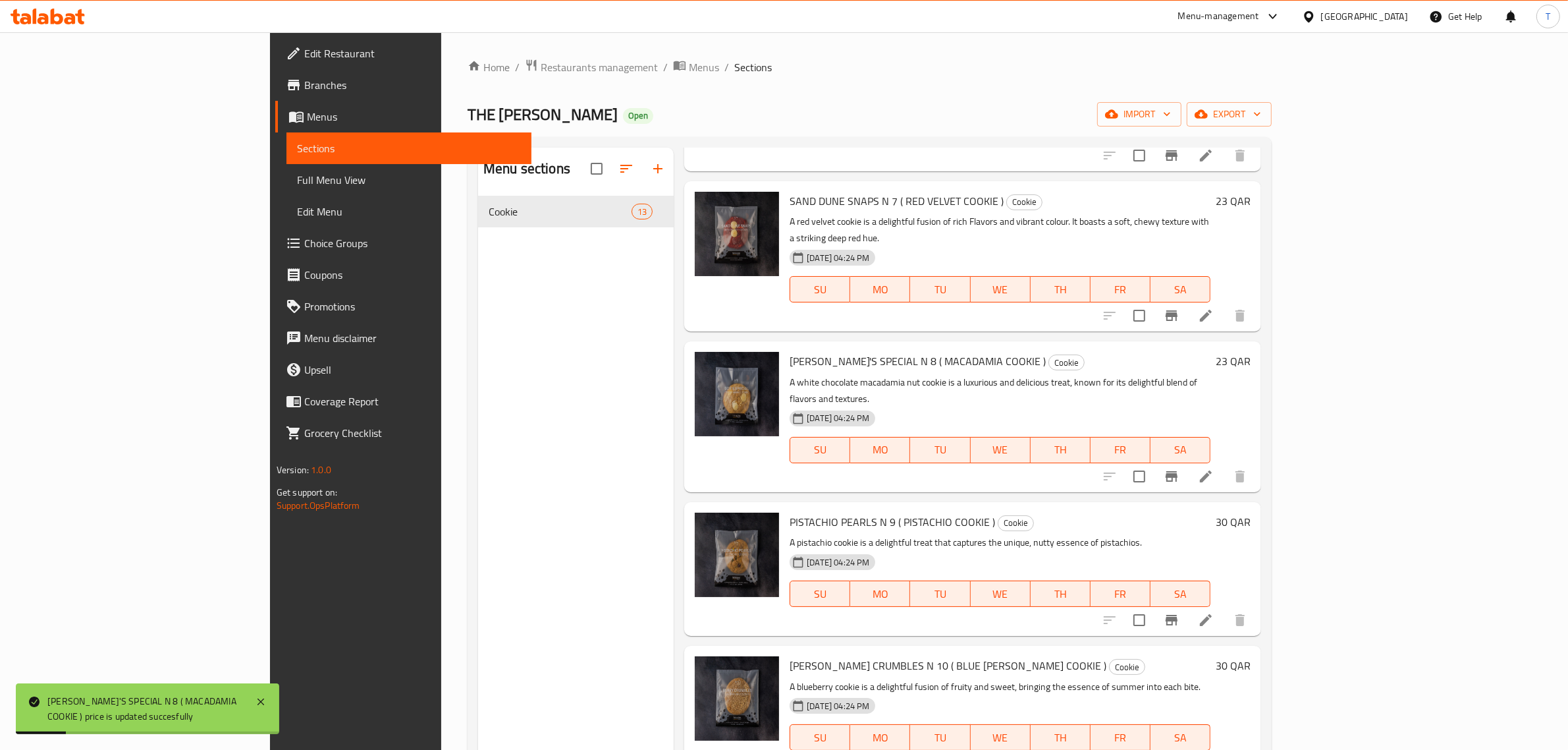
click at [1250, 512] on h6 "30 QAR" at bounding box center [1233, 522] width 35 height 18
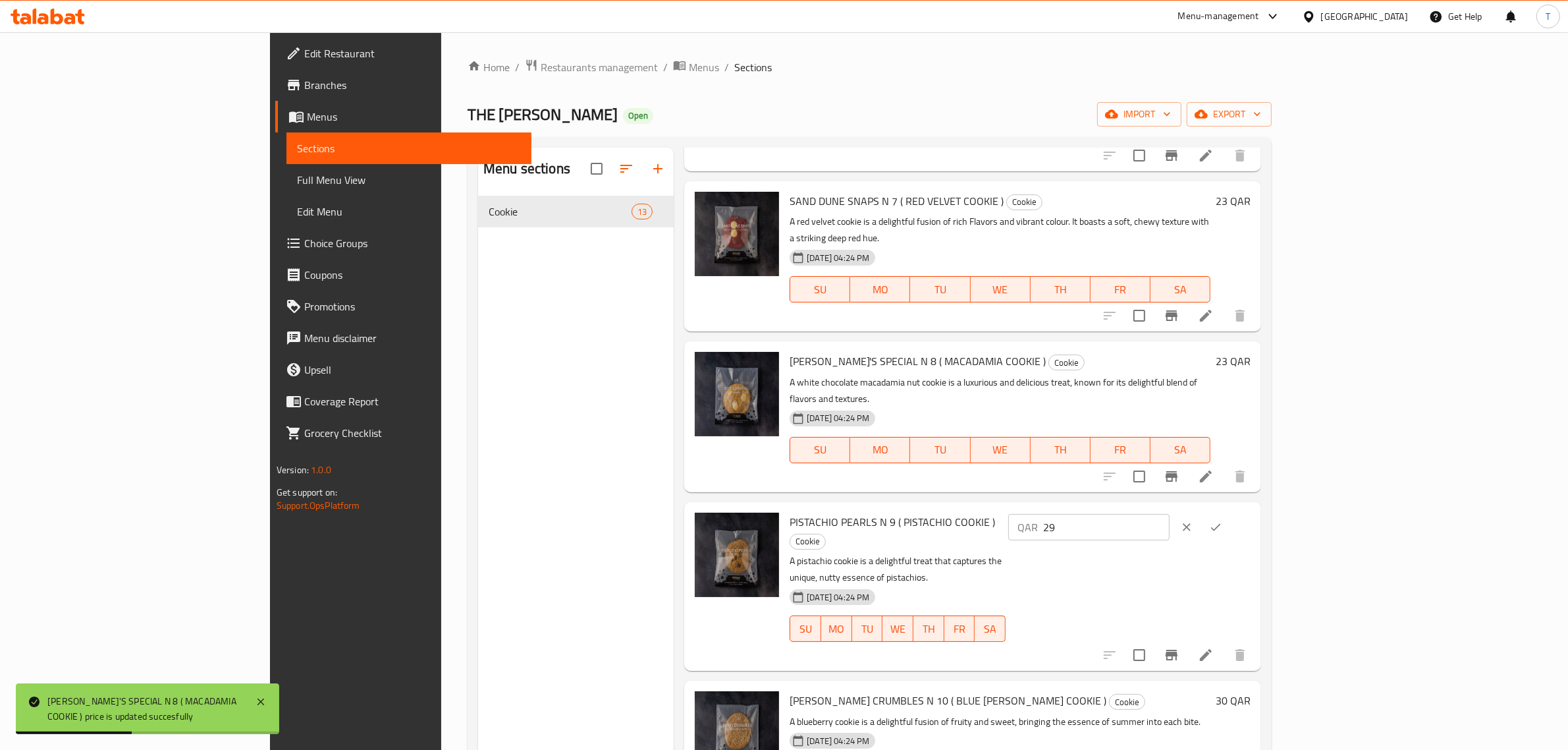
click at [1170, 514] on input "29" at bounding box center [1106, 526] width 126 height 26
click at [1170, 514] on input "28" at bounding box center [1106, 526] width 126 height 26
click at [1170, 514] on input "27" at bounding box center [1106, 526] width 126 height 26
click at [1170, 514] on input "26" at bounding box center [1106, 526] width 126 height 26
click at [1170, 514] on input "25" at bounding box center [1106, 526] width 126 height 26
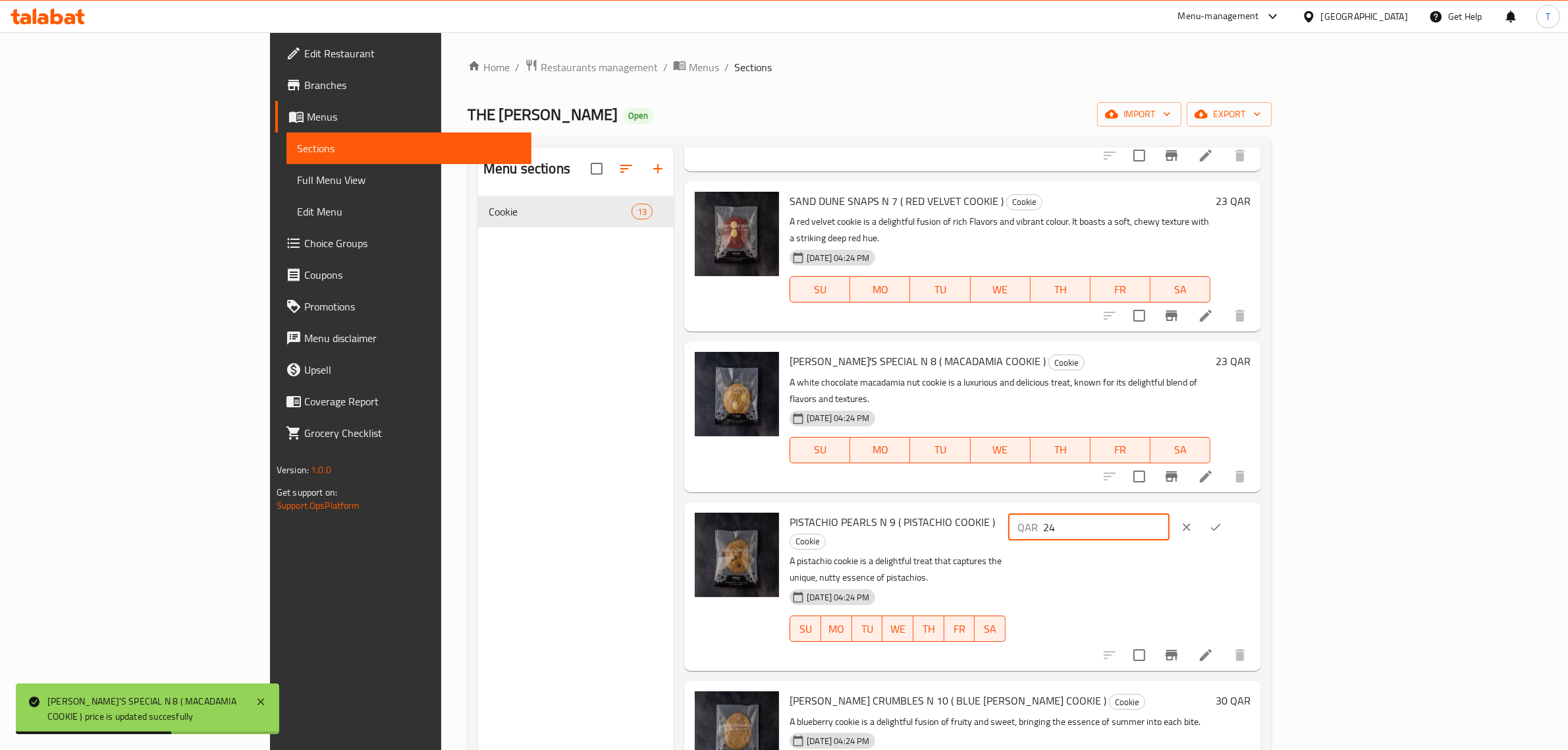
click at [1170, 514] on input "24" at bounding box center [1106, 526] width 126 height 26
type input "23"
click at [1170, 514] on input "23" at bounding box center [1106, 526] width 126 height 26
click at [1230, 512] on button "ok" at bounding box center [1215, 526] width 29 height 29
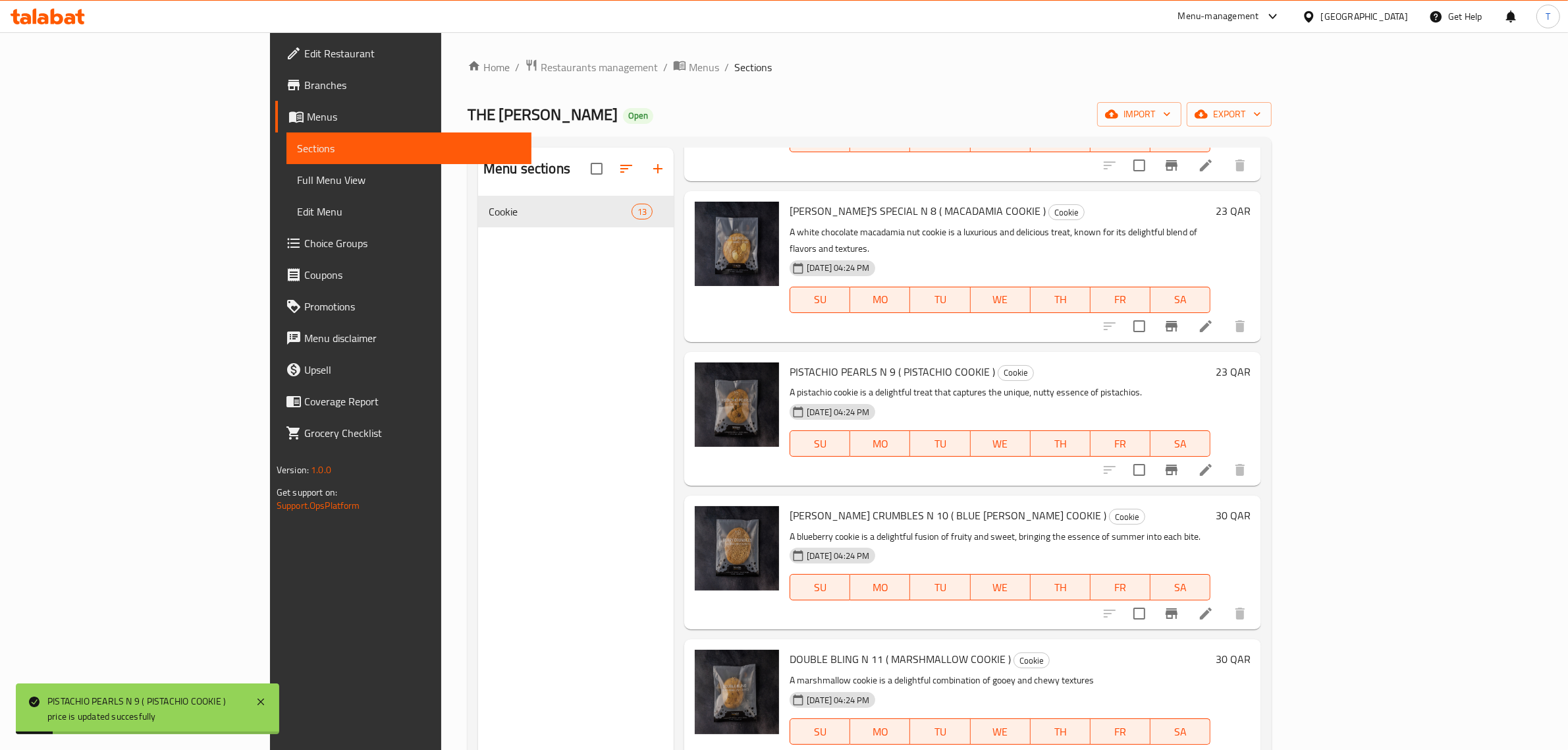
scroll to position [1153, 0]
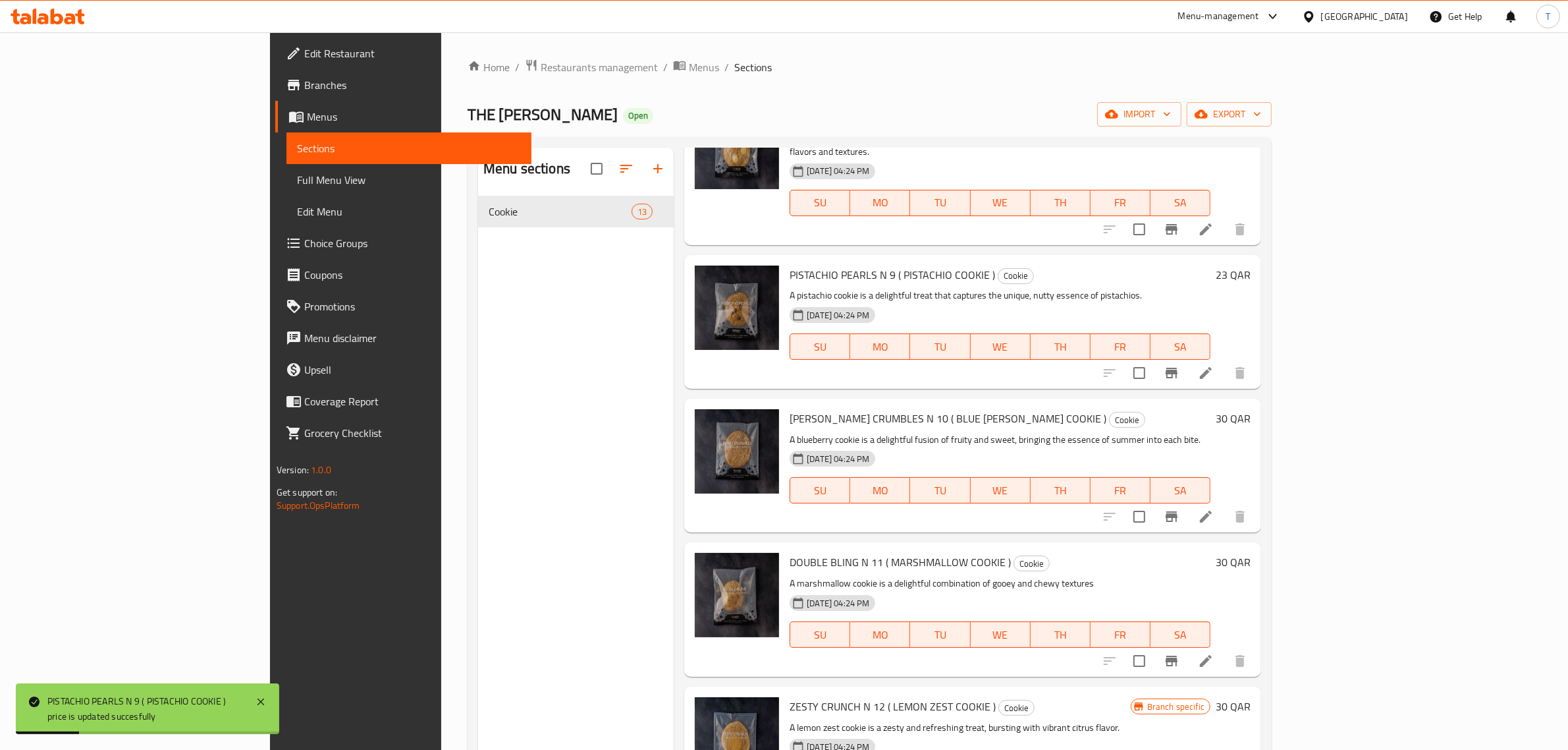
click at [1250, 409] on h6 "30 QAR" at bounding box center [1233, 418] width 35 height 18
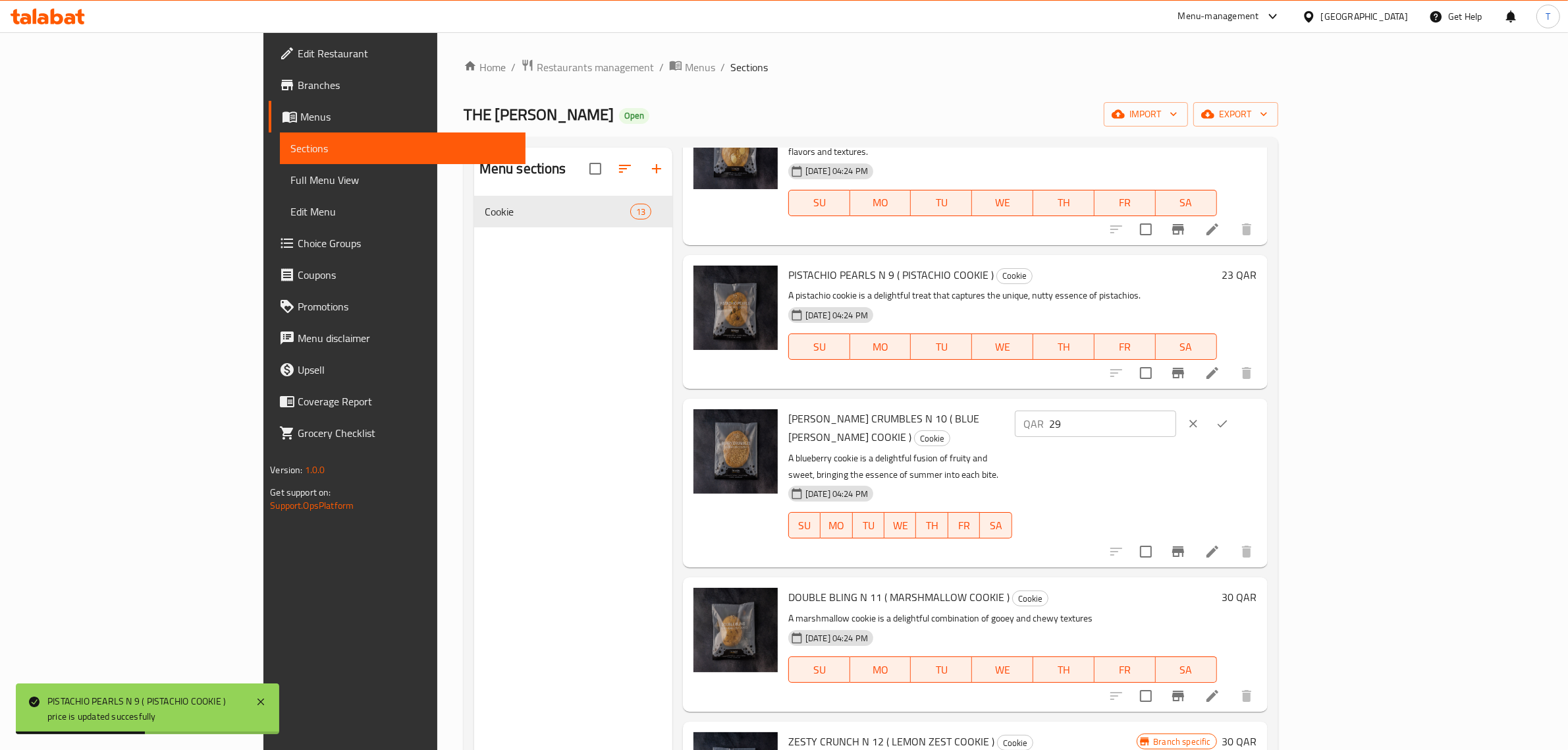
click at [1176, 410] on input "29" at bounding box center [1113, 423] width 126 height 26
click at [1176, 410] on input "28" at bounding box center [1113, 423] width 126 height 26
click at [1176, 410] on input "27" at bounding box center [1113, 423] width 126 height 26
click at [1176, 410] on input "26" at bounding box center [1113, 423] width 126 height 26
click at [1176, 410] on input "25" at bounding box center [1113, 423] width 126 height 26
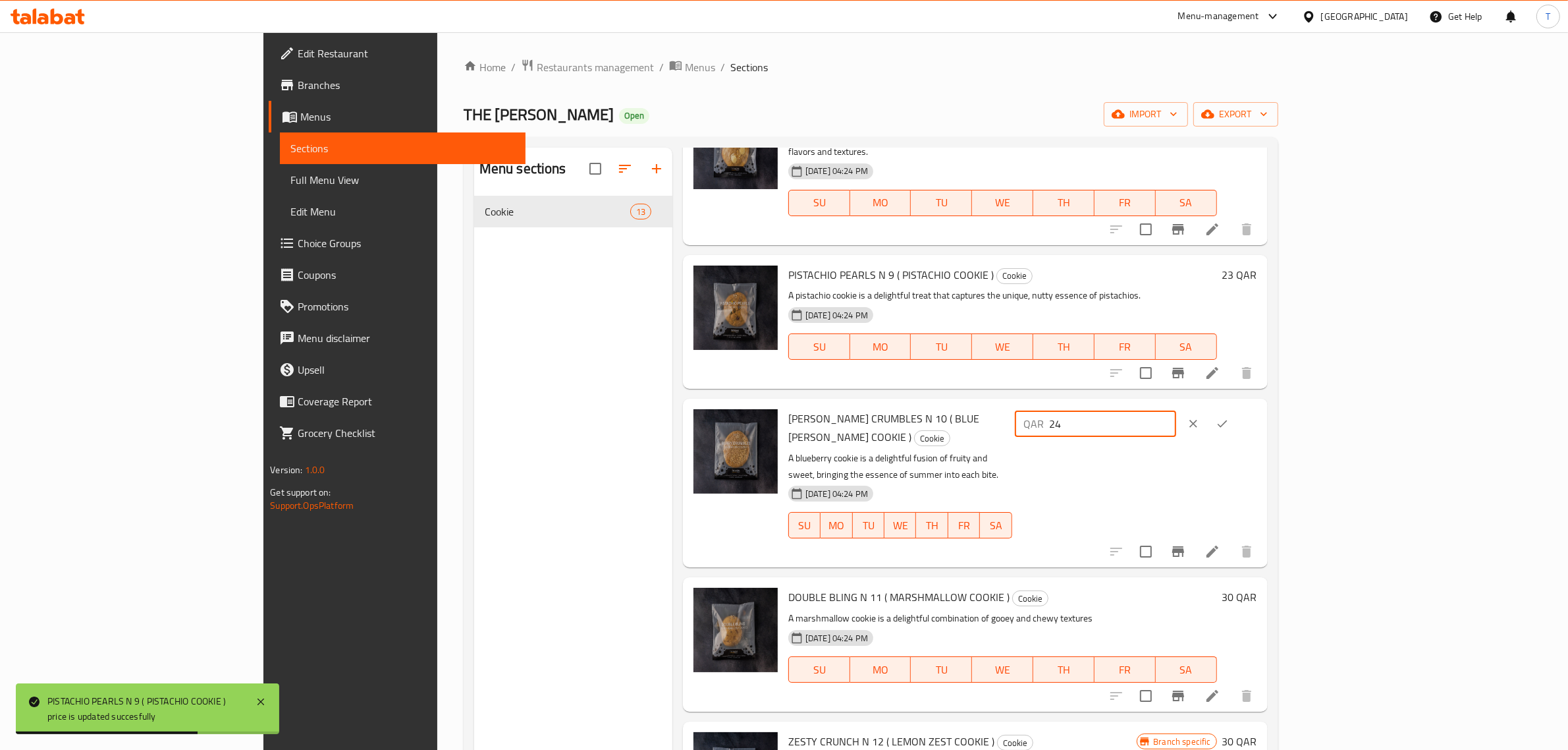
click at [1176, 410] on input "24" at bounding box center [1113, 423] width 126 height 26
type input "23"
click at [1176, 410] on input "23" at bounding box center [1113, 423] width 126 height 26
click at [1229, 417] on icon "ok" at bounding box center [1222, 423] width 13 height 13
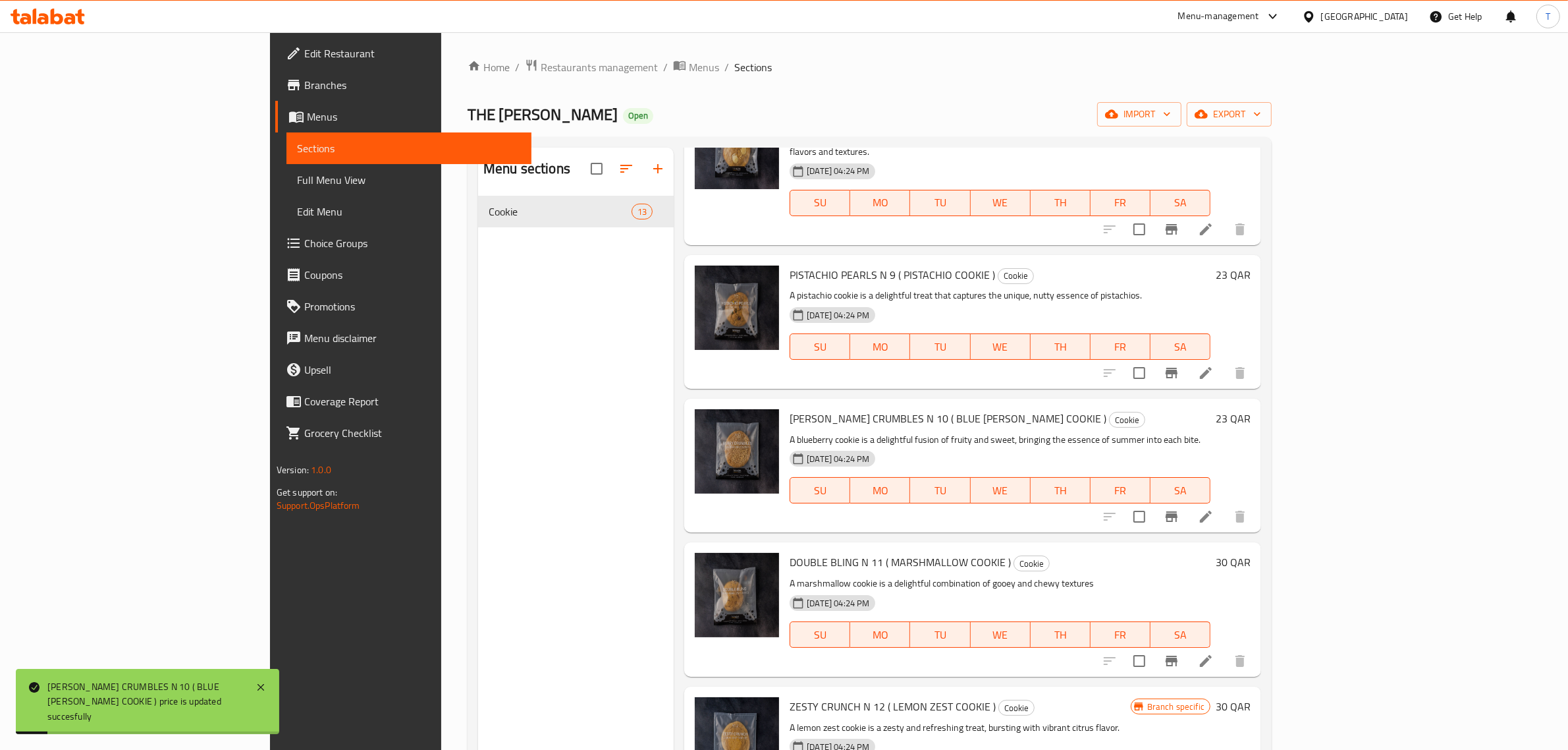
click at [1250, 552] on h6 "30 QAR" at bounding box center [1233, 562] width 35 height 18
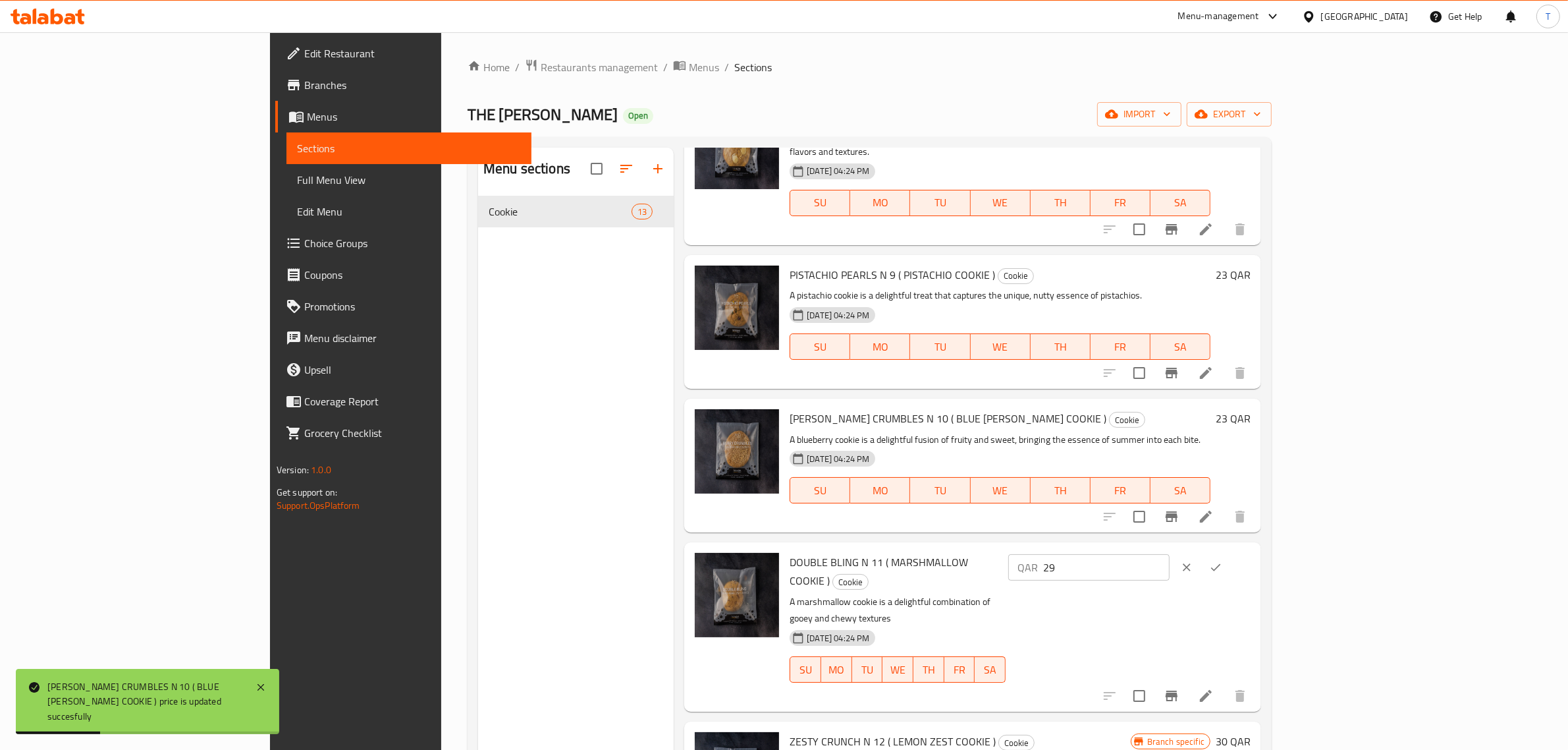
click at [1170, 554] on input "29" at bounding box center [1106, 567] width 126 height 26
click at [1170, 554] on input "28" at bounding box center [1106, 567] width 126 height 26
click at [1170, 554] on input "27" at bounding box center [1106, 567] width 126 height 26
click at [1170, 554] on input "26" at bounding box center [1106, 567] width 126 height 26
click at [1170, 554] on input "25" at bounding box center [1106, 567] width 126 height 26
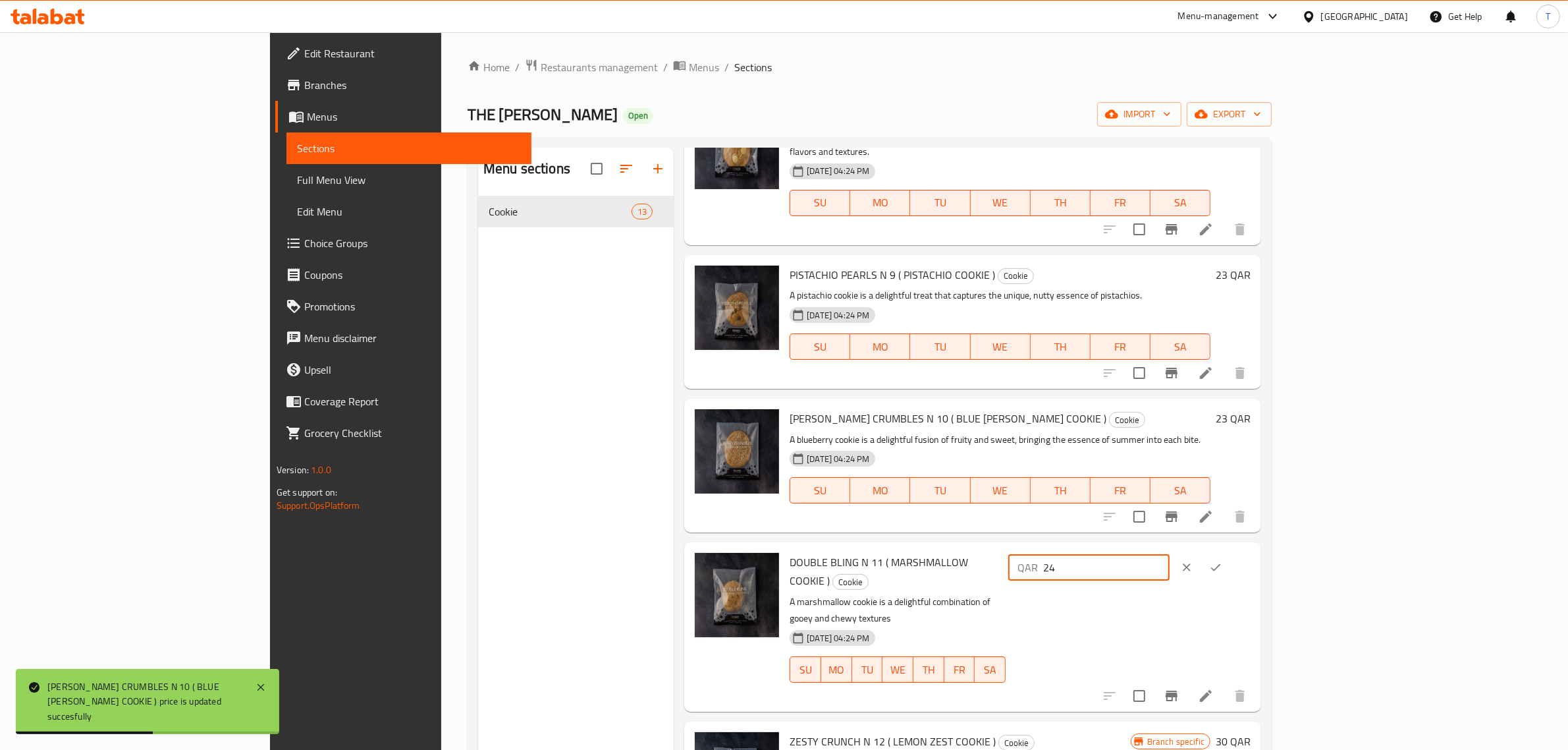
click at [1170, 554] on input "24" at bounding box center [1106, 567] width 126 height 26
type input "23"
click at [1170, 554] on input "23" at bounding box center [1106, 567] width 126 height 26
click at [1222, 561] on icon "ok" at bounding box center [1215, 567] width 13 height 13
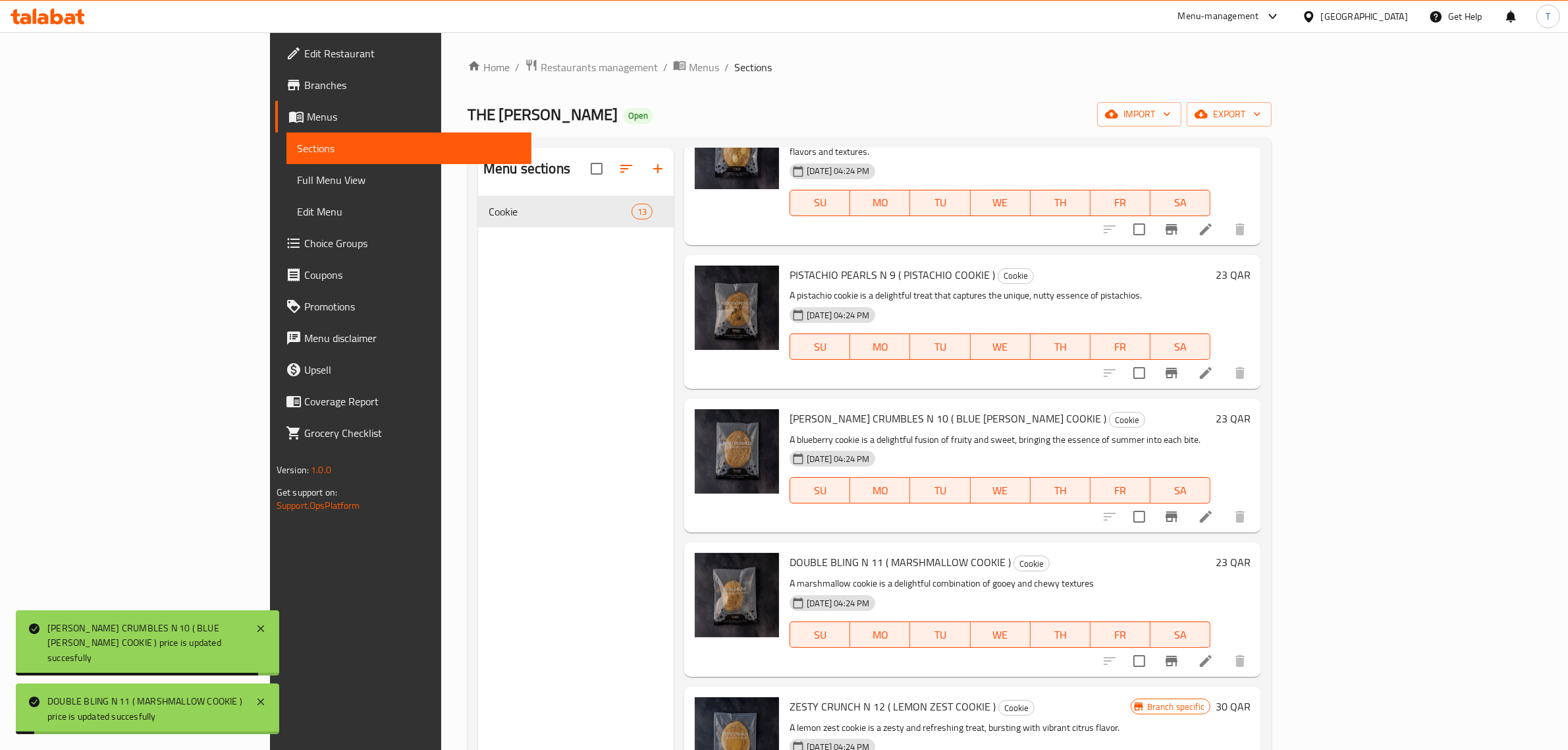
scroll to position [185, 0]
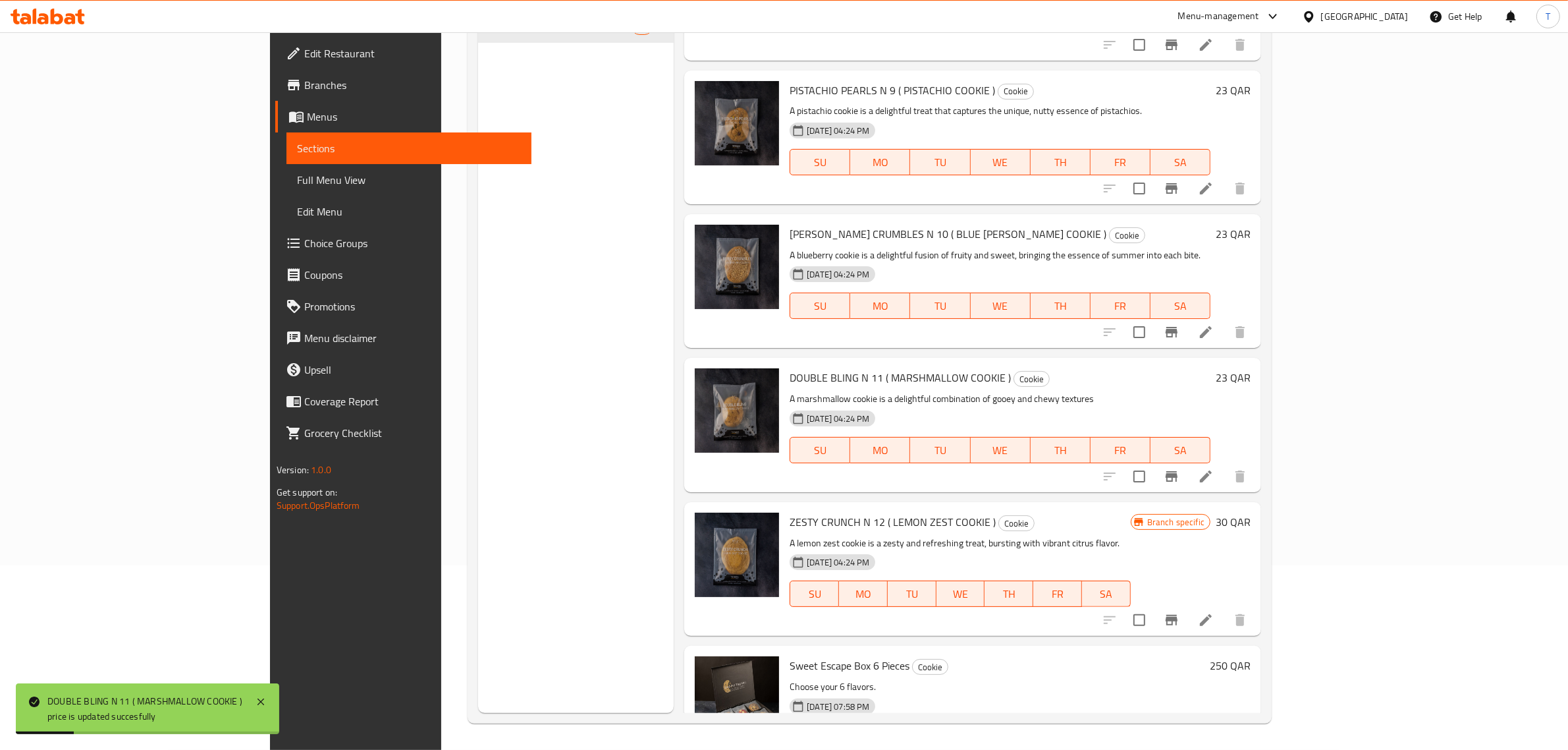
click at [1250, 512] on h6 "30 QAR" at bounding box center [1233, 522] width 35 height 18
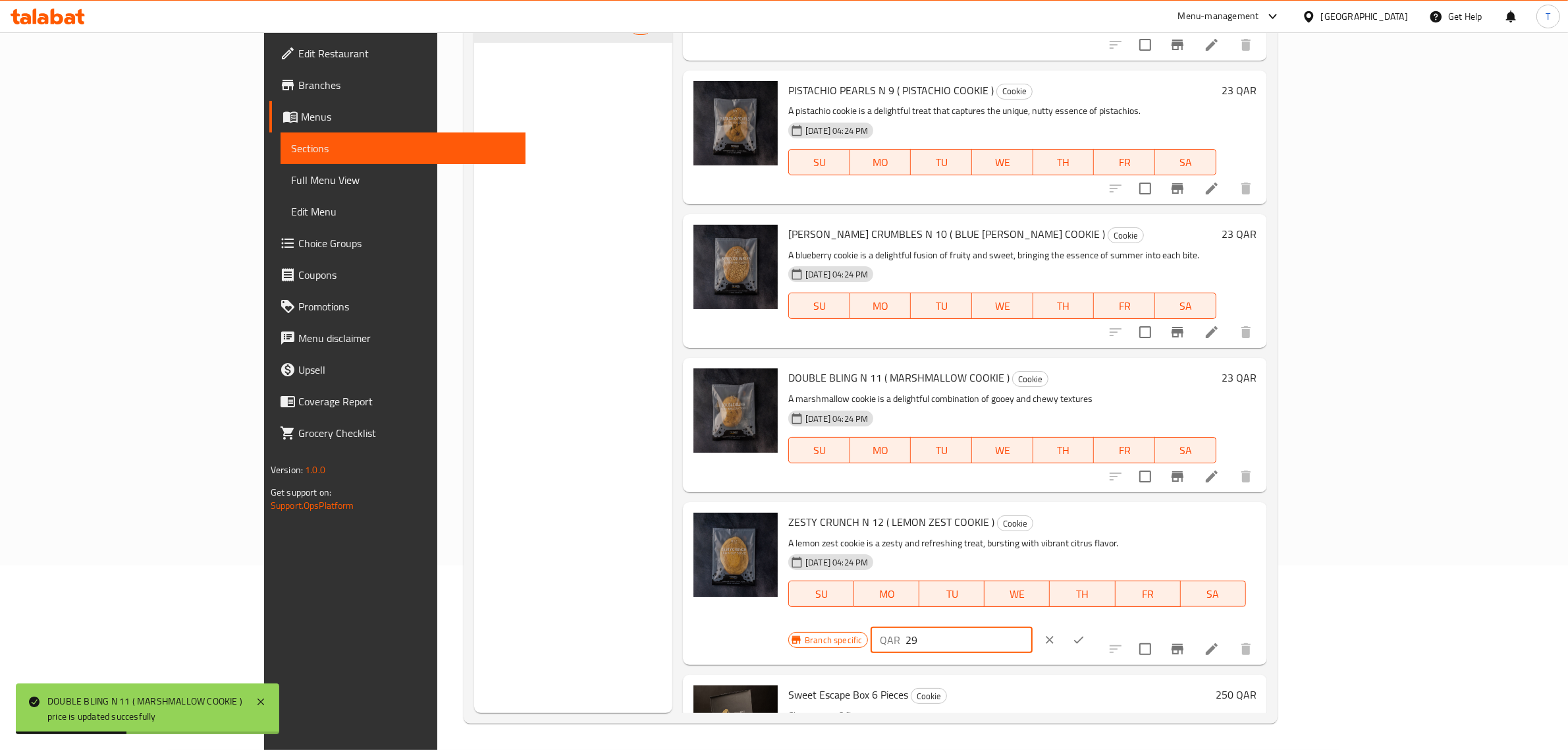
click at [1032, 626] on input "29" at bounding box center [969, 639] width 126 height 26
click at [1032, 626] on input "28" at bounding box center [969, 639] width 126 height 26
click at [1032, 626] on input "27" at bounding box center [969, 639] width 126 height 26
click at [1032, 626] on input "26" at bounding box center [969, 639] width 126 height 26
click at [1032, 626] on input "25" at bounding box center [969, 639] width 126 height 26
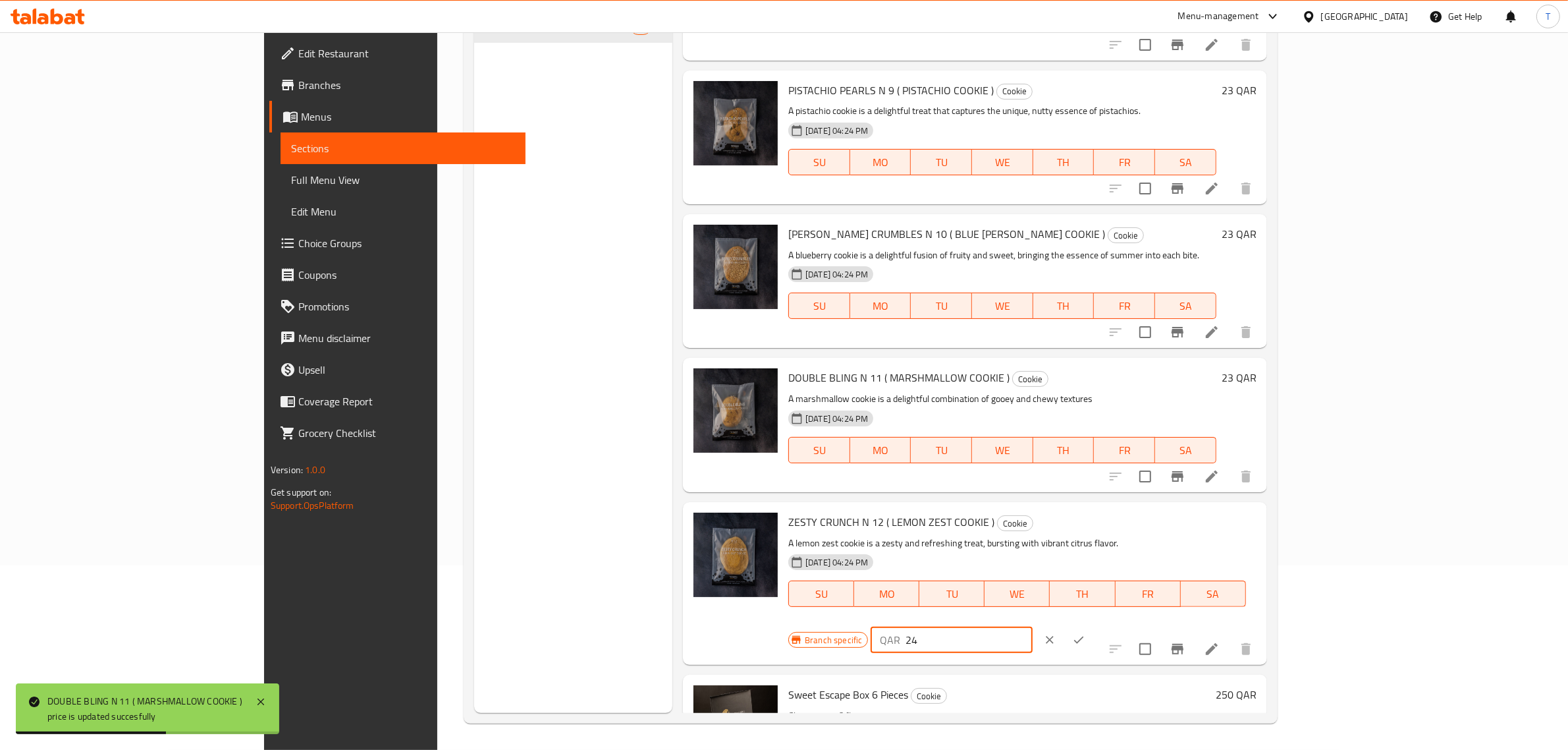
click at [1032, 626] on input "24" at bounding box center [969, 639] width 126 height 26
type input "23"
click at [1032, 626] on input "23" at bounding box center [969, 639] width 126 height 26
click at [1064, 626] on button "clear" at bounding box center [1050, 640] width 29 height 29
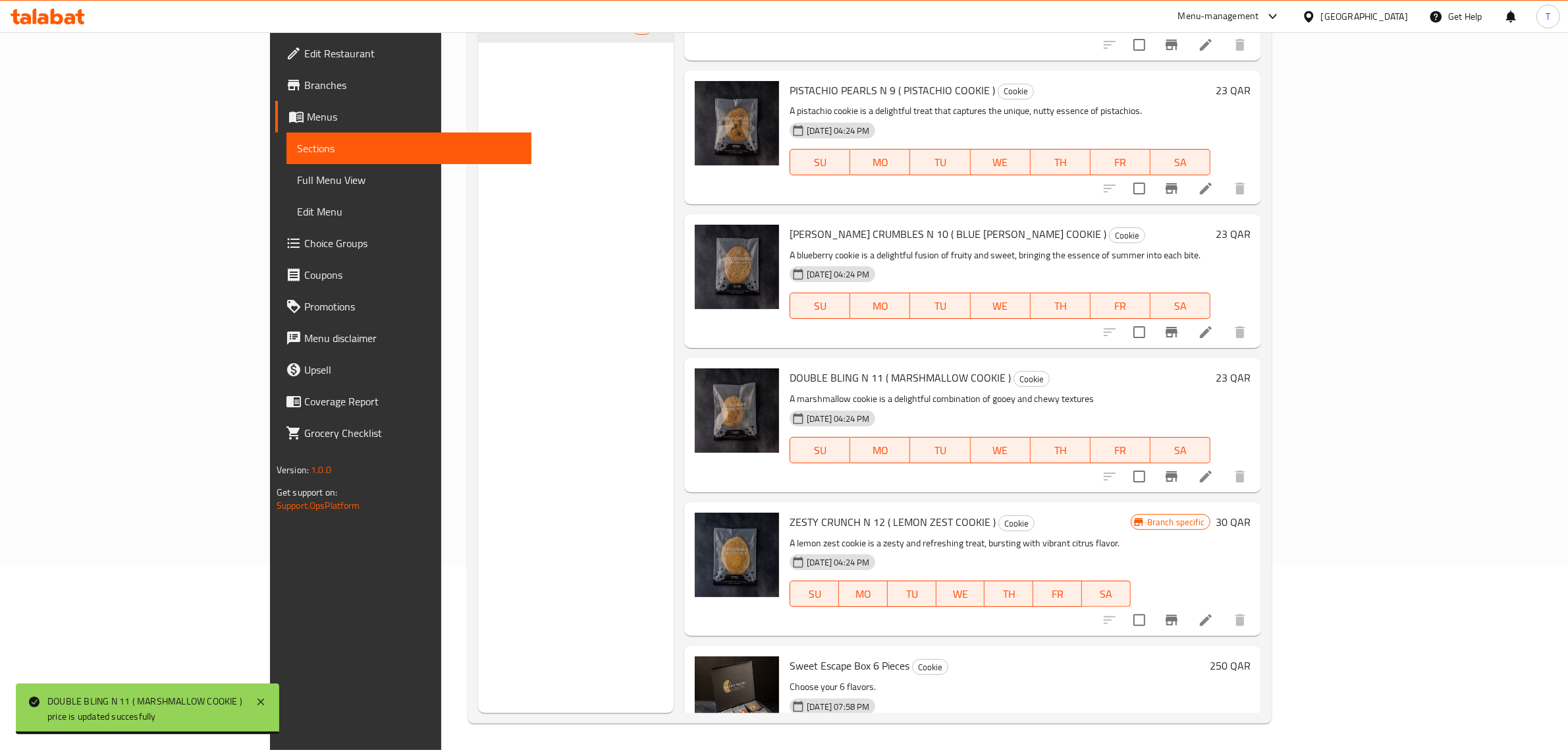
click at [1210, 516] on span "Branch specific" at bounding box center [1175, 522] width 68 height 13
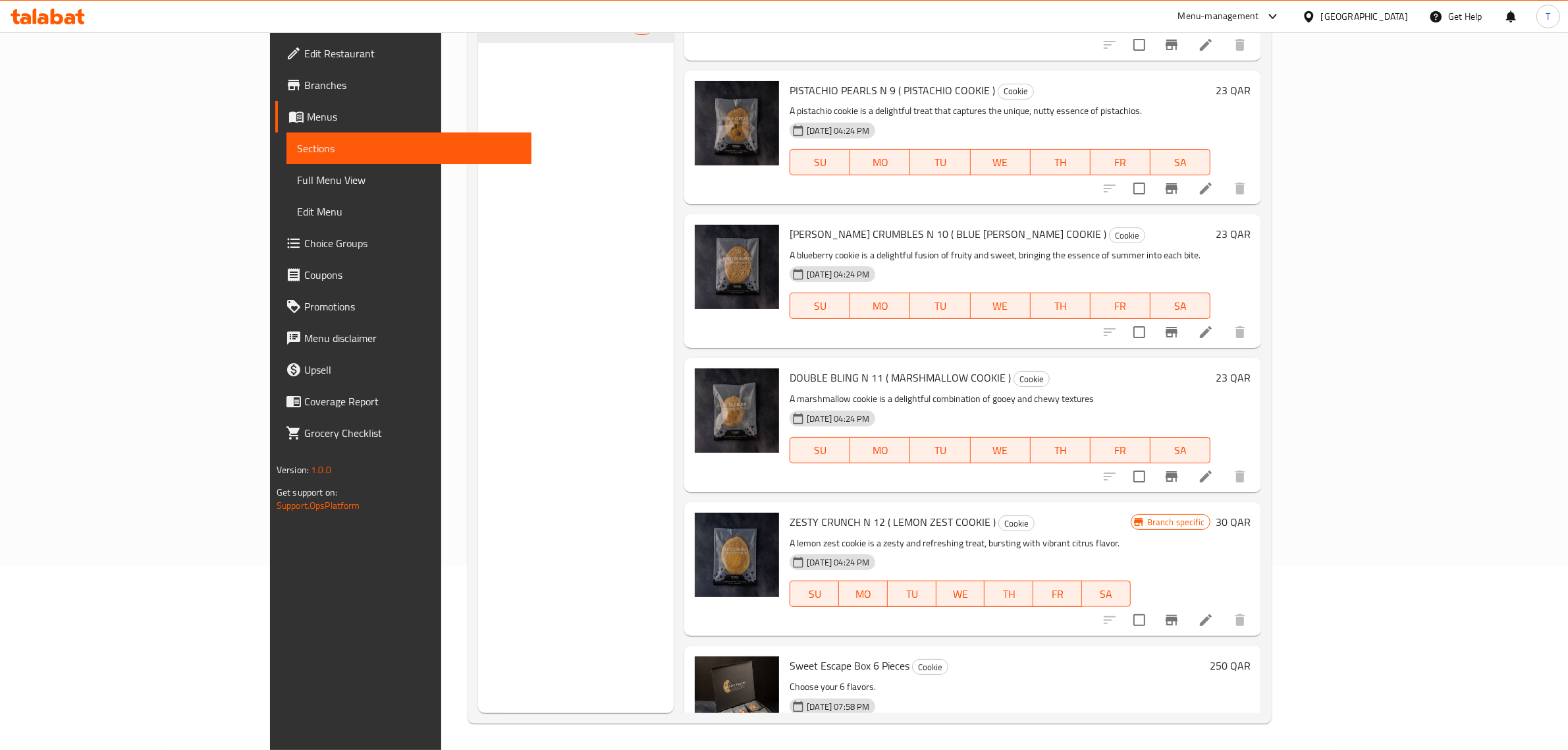
click at [1250, 512] on h6 "30 QAR" at bounding box center [1233, 522] width 35 height 18
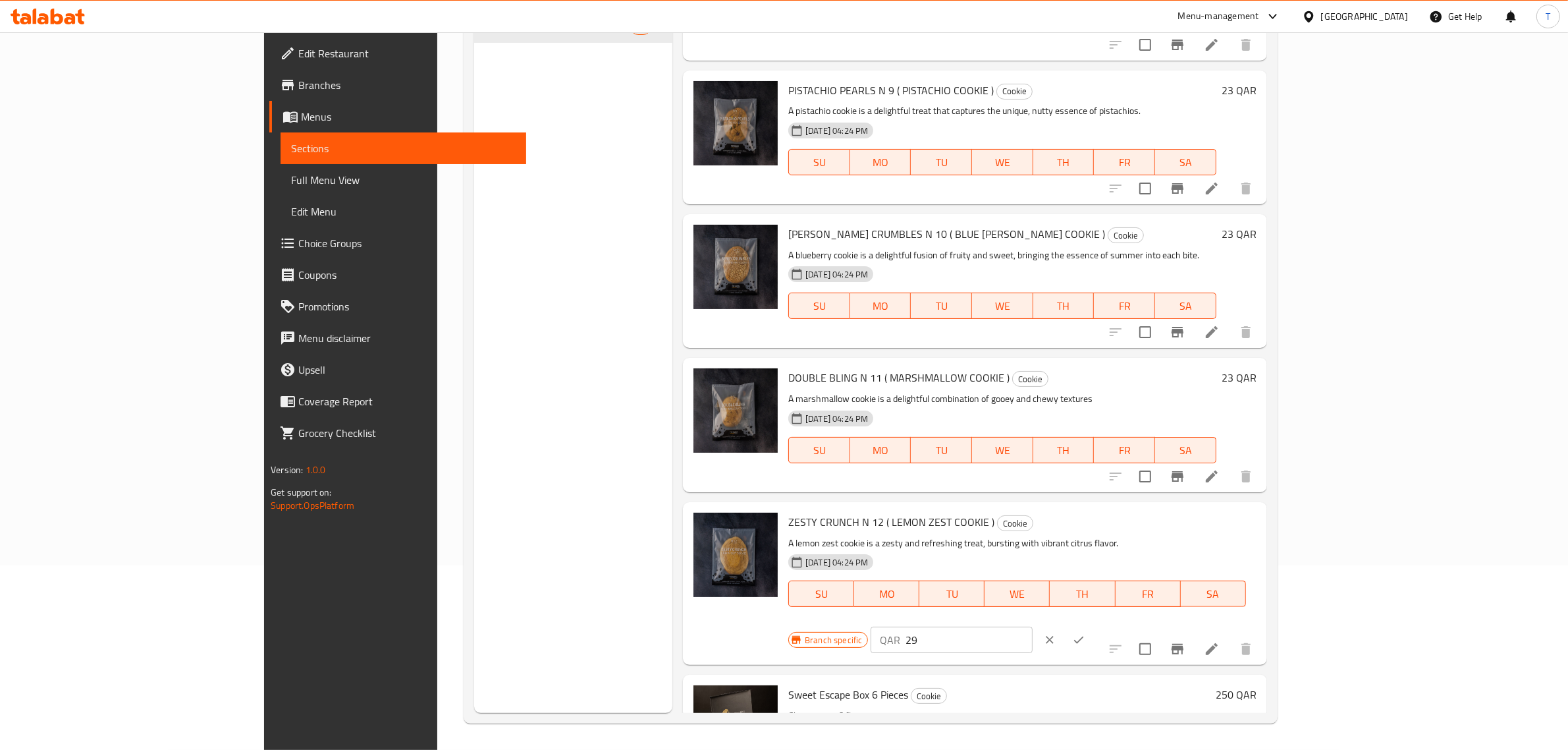
click at [1032, 626] on input "29" at bounding box center [969, 639] width 126 height 26
click at [1032, 626] on input "28" at bounding box center [969, 639] width 126 height 26
click at [1032, 626] on input "26" at bounding box center [969, 639] width 126 height 26
click at [1032, 626] on input "25" at bounding box center [969, 639] width 126 height 26
click at [1032, 626] on input "24" at bounding box center [969, 639] width 126 height 26
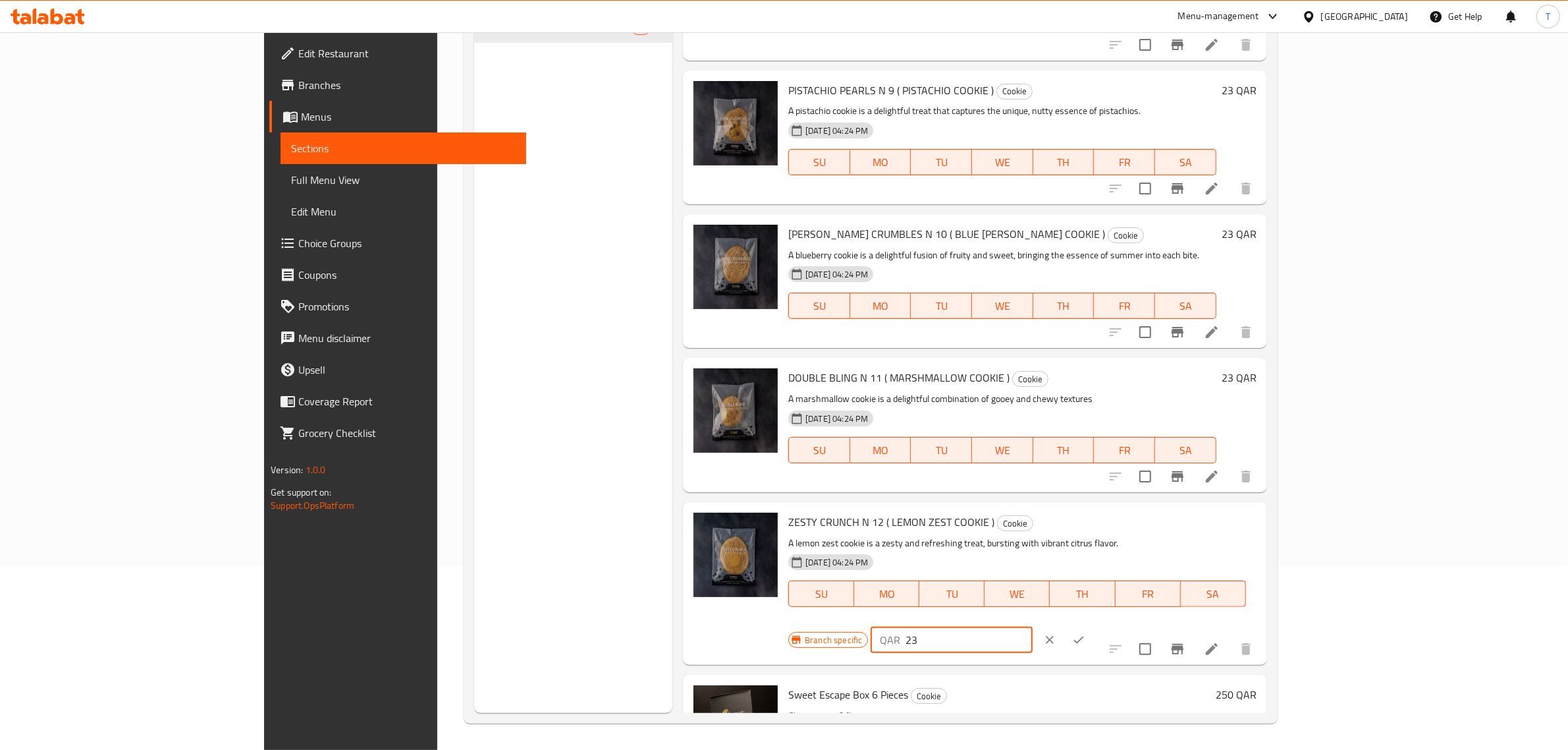
type input "23"
click at [1032, 626] on input "23" at bounding box center [969, 639] width 126 height 26
click at [1085, 633] on icon "ok" at bounding box center [1078, 640] width 13 height 13
